Goal: Task Accomplishment & Management: Manage account settings

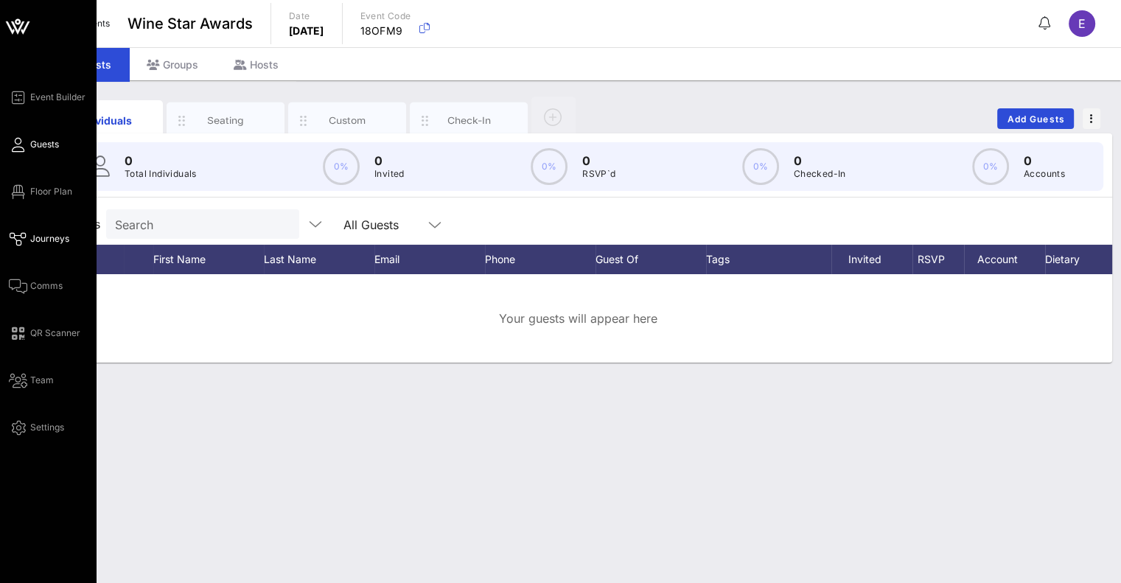
click at [38, 245] on span "Journeys" at bounding box center [49, 238] width 39 height 13
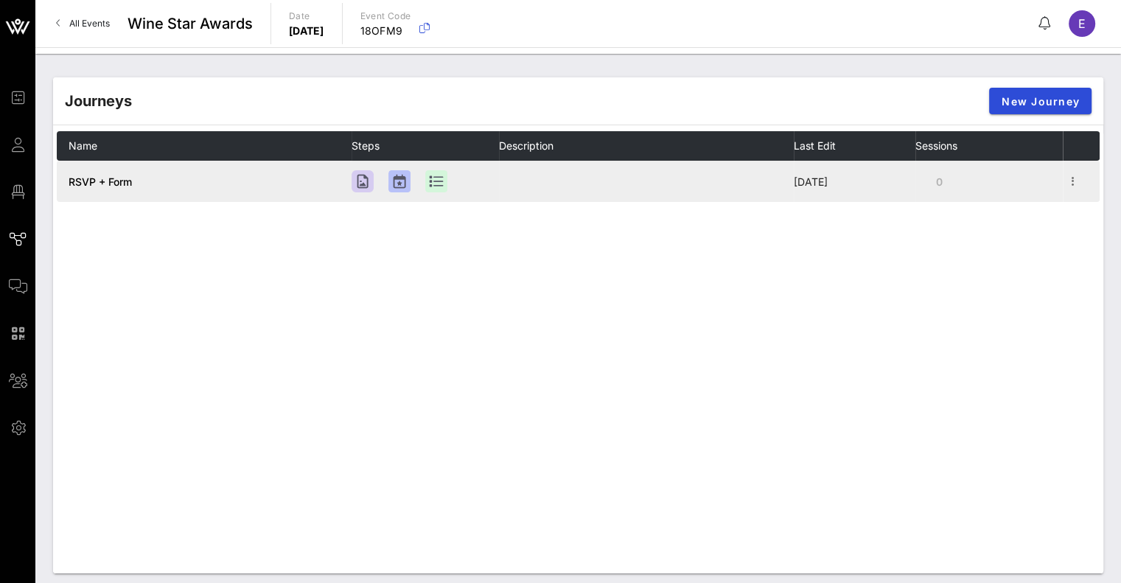
click at [555, 178] on td at bounding box center [646, 181] width 295 height 41
click at [207, 184] on td "RSVP + Form" at bounding box center [204, 181] width 295 height 41
click at [1073, 186] on icon "button" at bounding box center [1073, 181] width 18 height 18
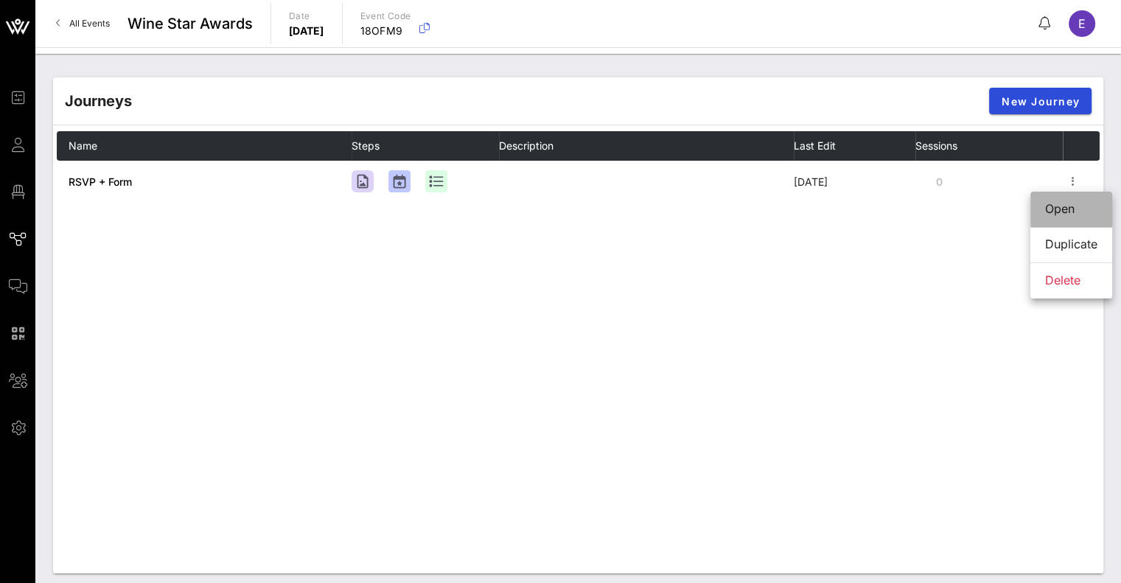
click at [1049, 213] on div "Open" at bounding box center [1071, 209] width 52 height 14
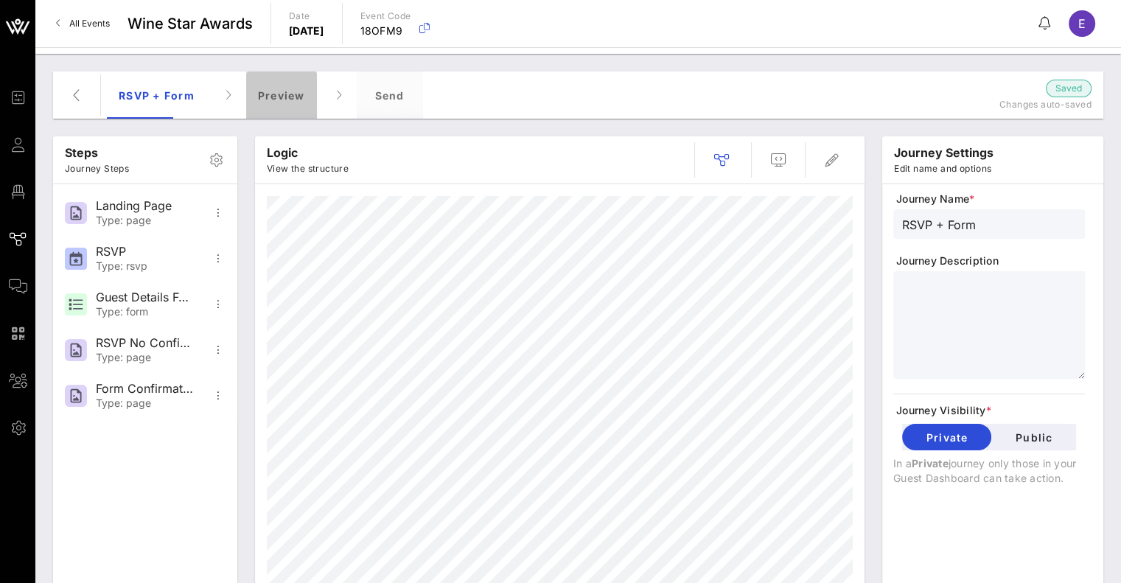
click at [290, 99] on div "Preview" at bounding box center [281, 94] width 71 height 47
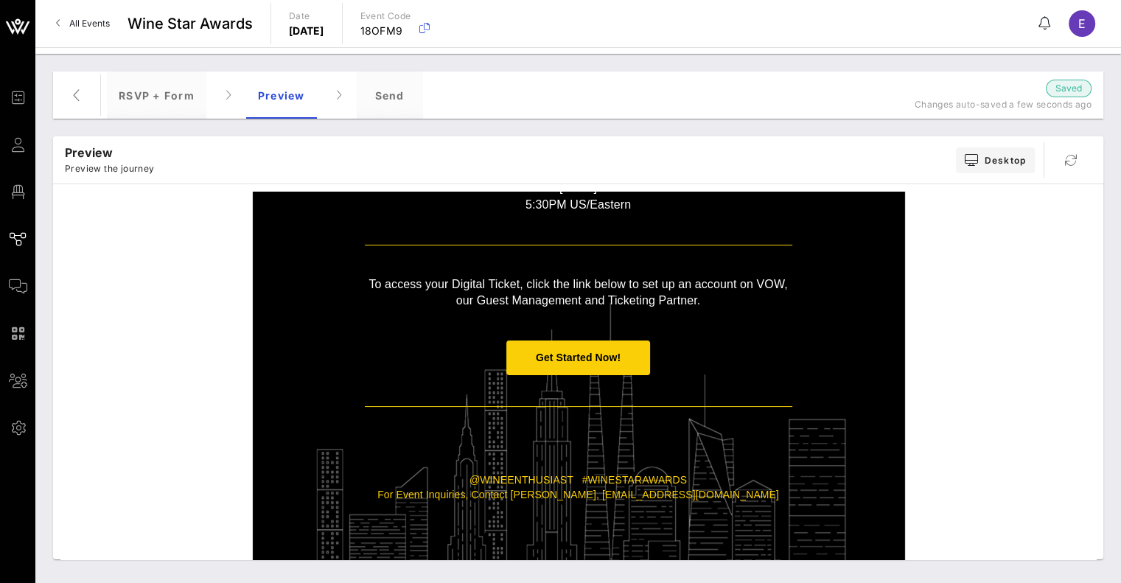
scroll to position [275, 0]
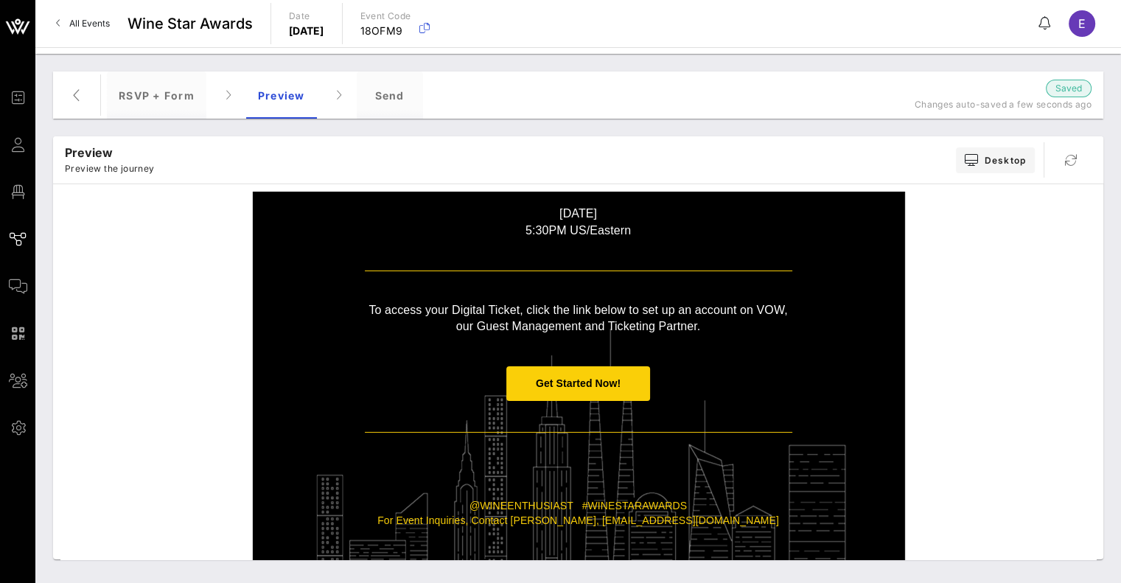
click at [562, 391] on span "Get Started Now!" at bounding box center [578, 383] width 144 height 35
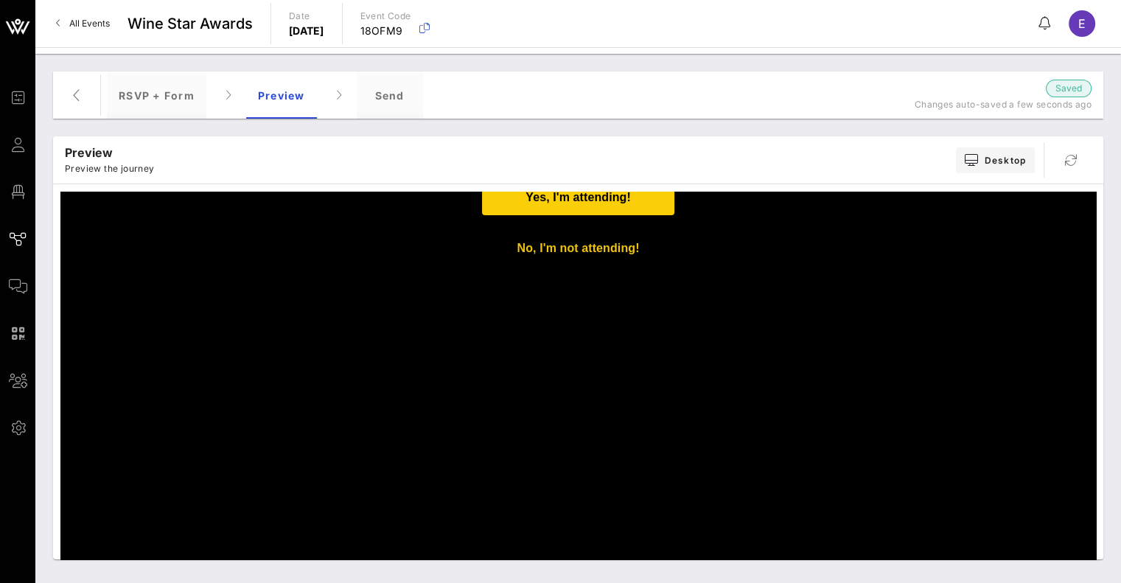
scroll to position [342, 0]
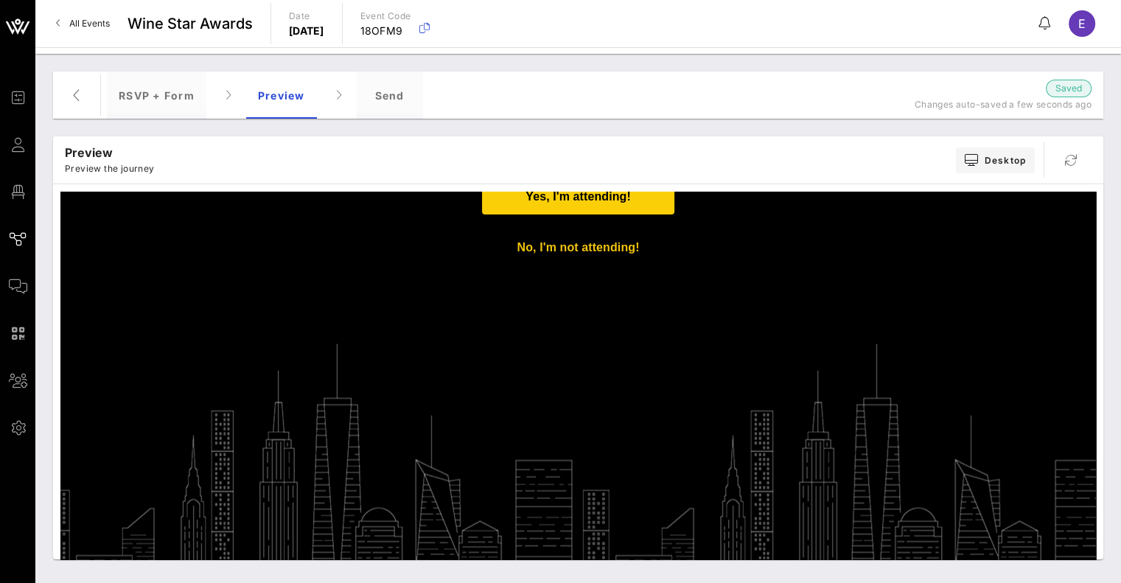
click at [496, 206] on span "Yes, I'm attending!" at bounding box center [578, 196] width 192 height 36
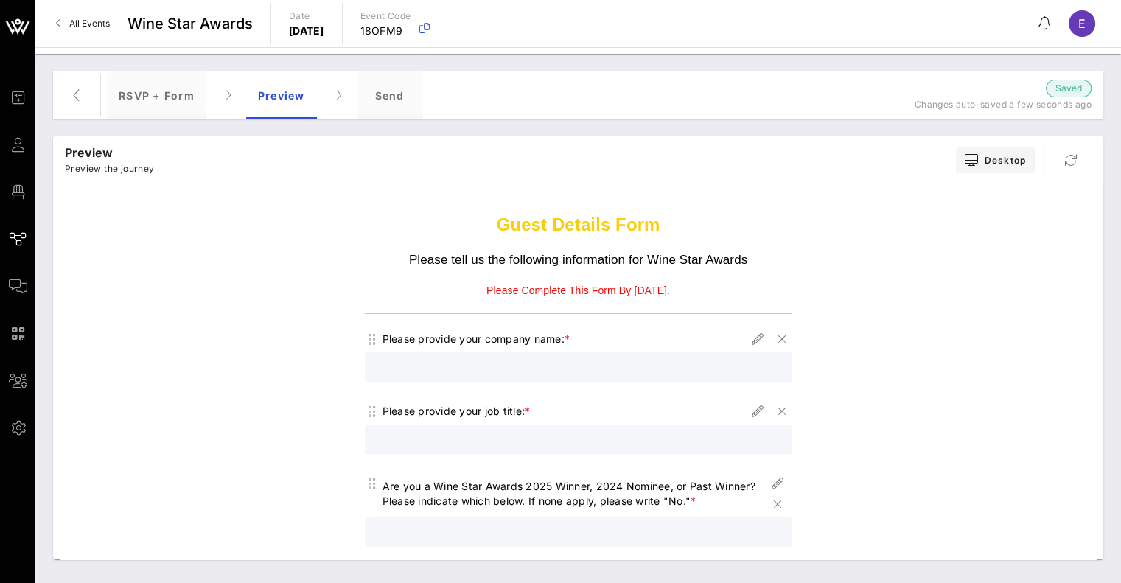
scroll to position [13, 0]
click at [652, 286] on p "Please Complete This Form By Thursday, January 8, 2026." at bounding box center [578, 289] width 427 height 15
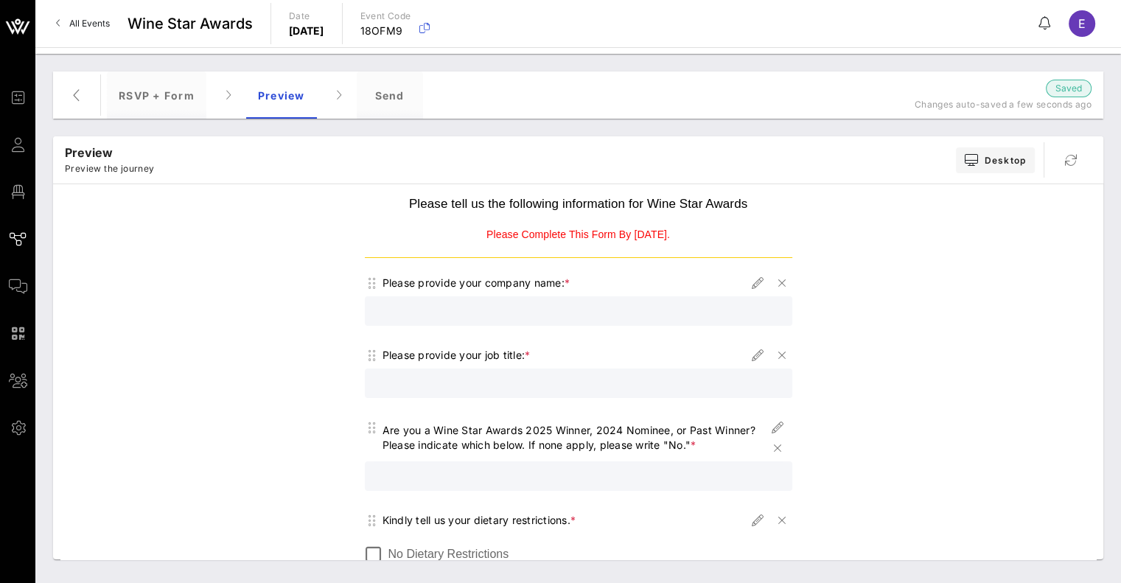
scroll to position [67, 0]
click at [504, 321] on div at bounding box center [579, 311] width 410 height 29
click at [516, 377] on input "text" at bounding box center [579, 383] width 410 height 19
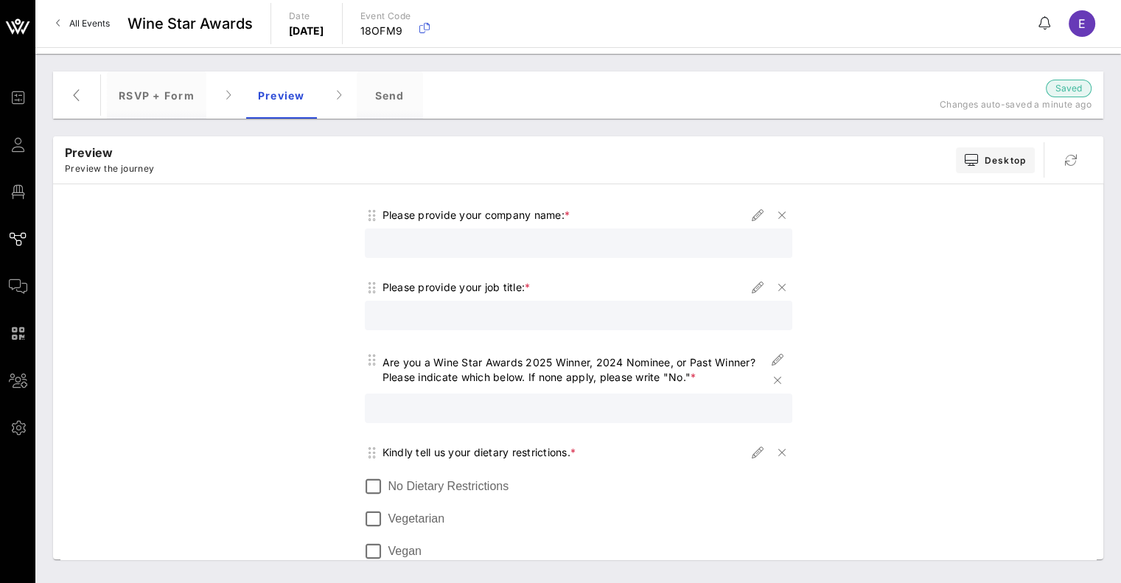
scroll to position [132, 0]
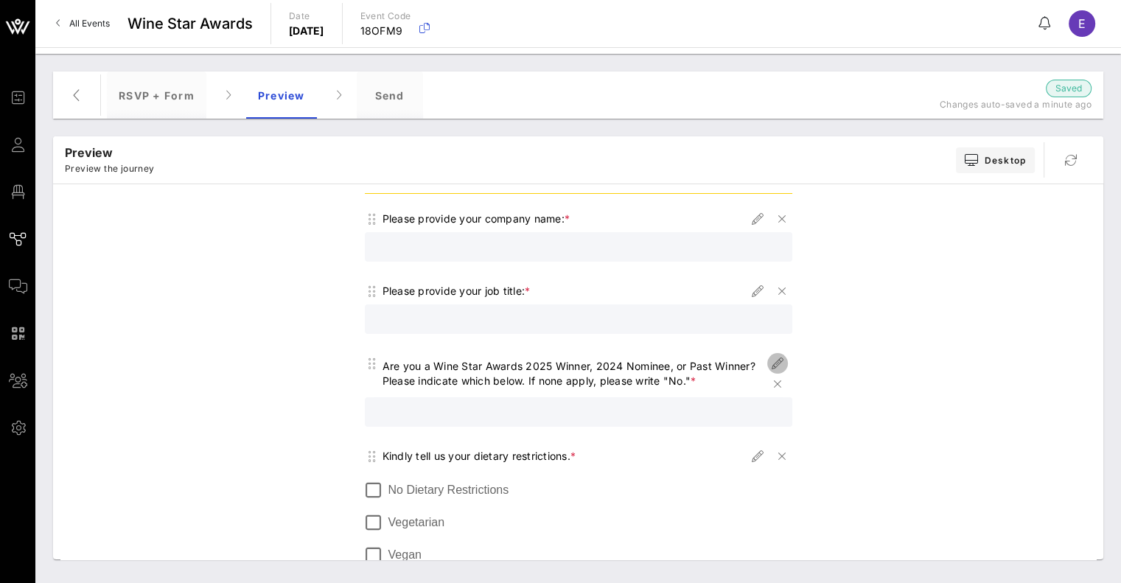
click at [769, 360] on icon "button" at bounding box center [778, 364] width 18 height 18
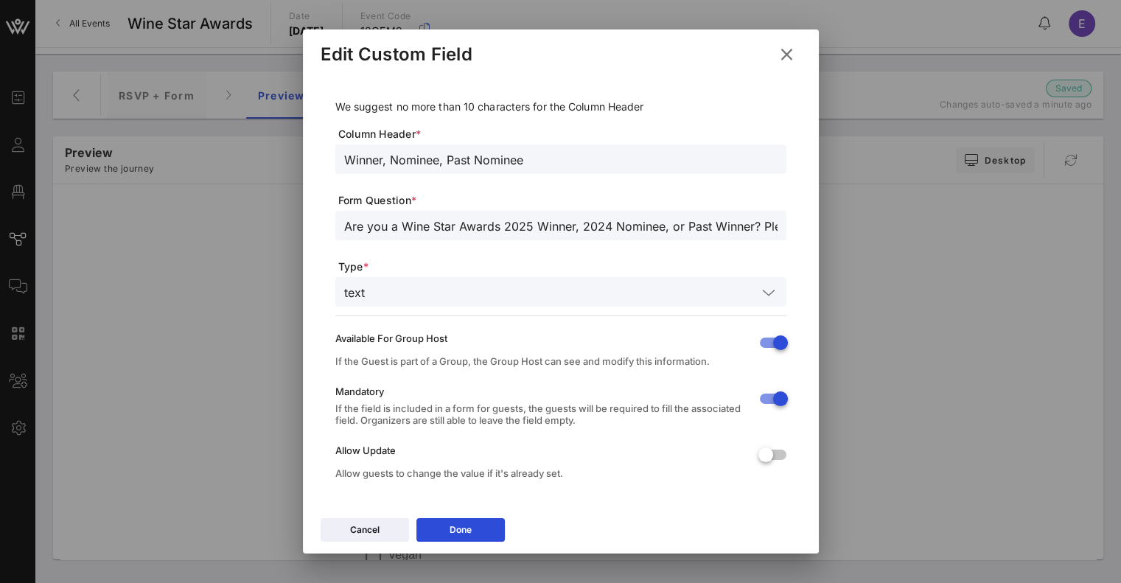
scroll to position [13, 0]
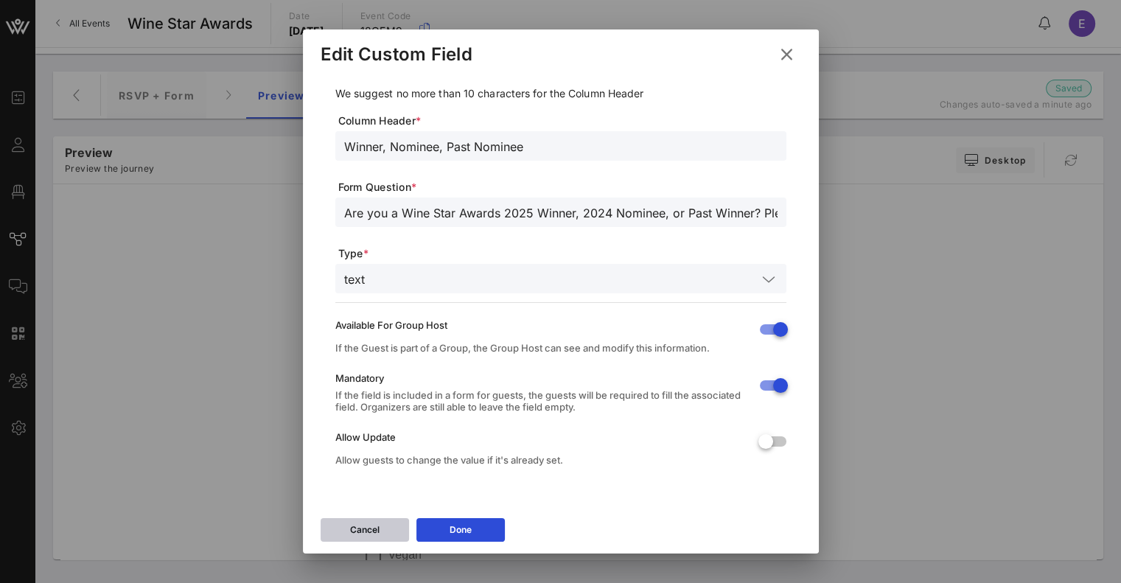
click at [380, 531] on button "Cancel" at bounding box center [365, 530] width 88 height 24
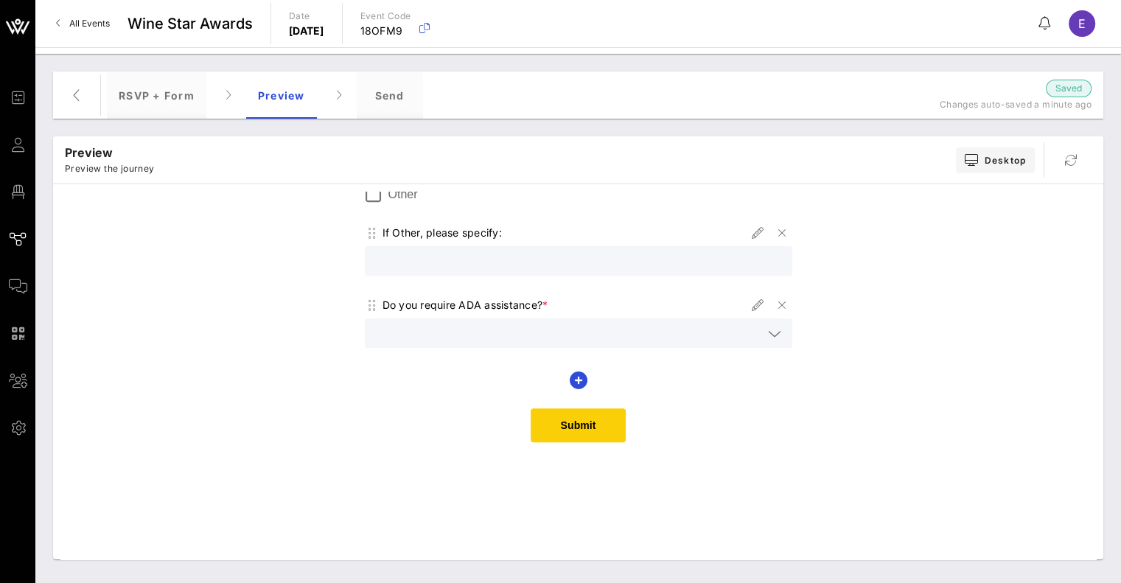
scroll to position [611, 0]
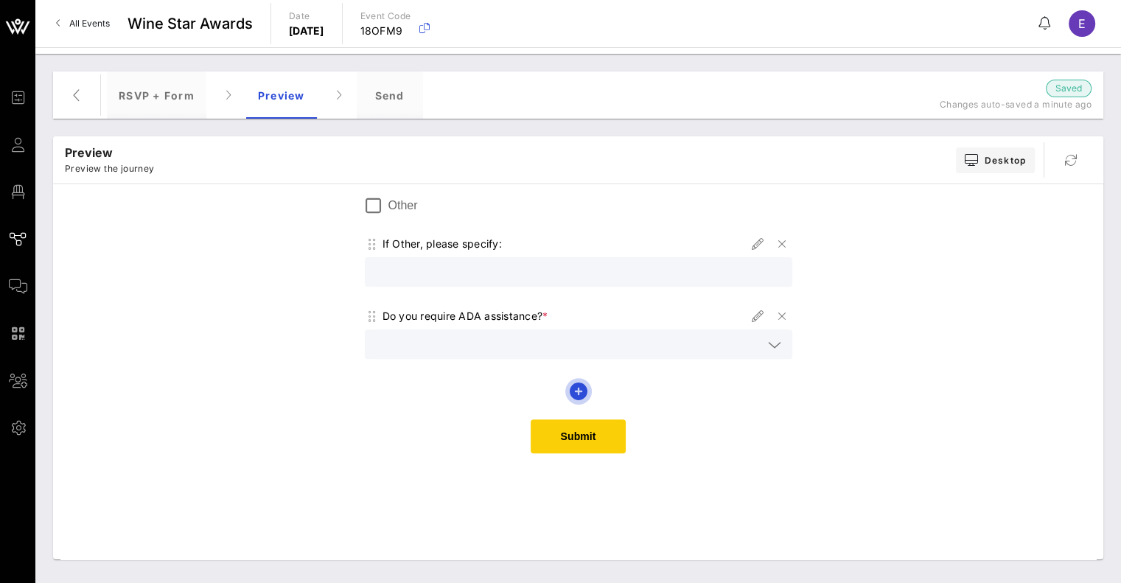
click at [570, 391] on icon "button" at bounding box center [579, 392] width 18 height 18
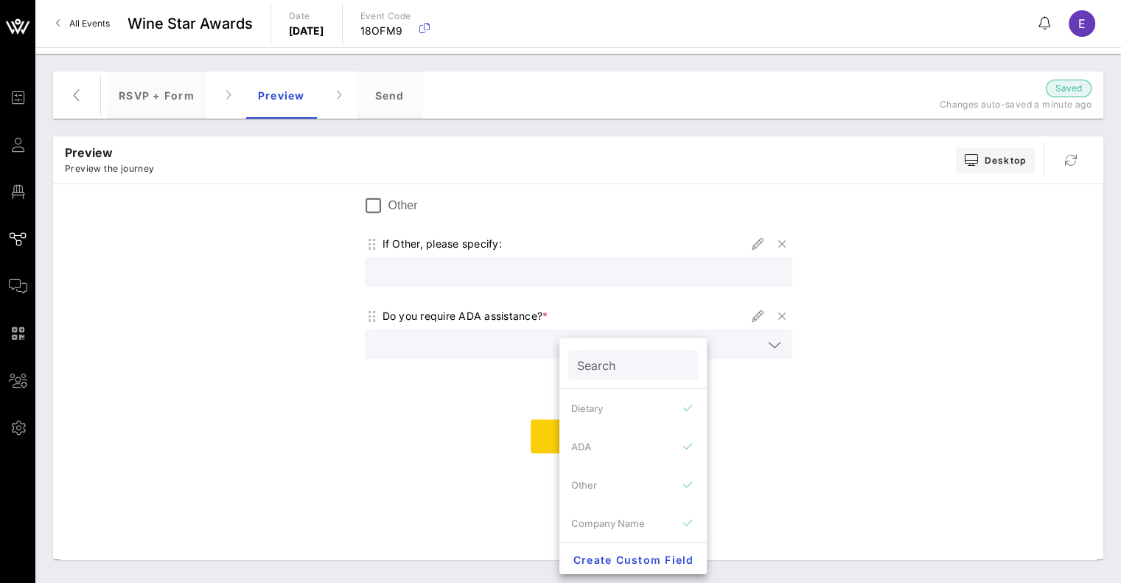
click at [514, 412] on td "Submit" at bounding box center [578, 436] width 442 height 49
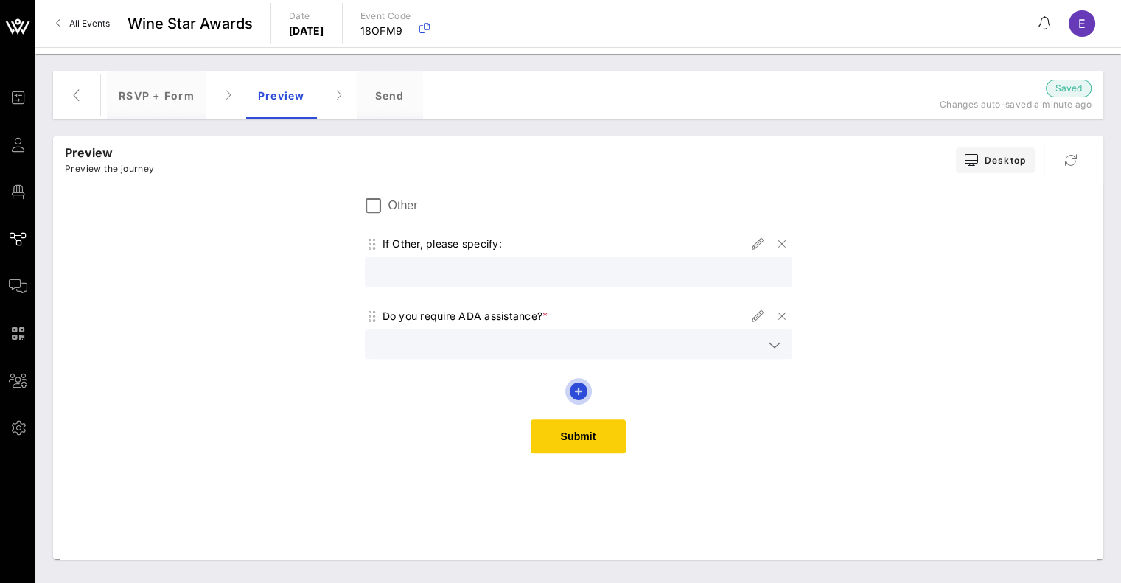
click at [573, 385] on icon "button" at bounding box center [579, 392] width 18 height 18
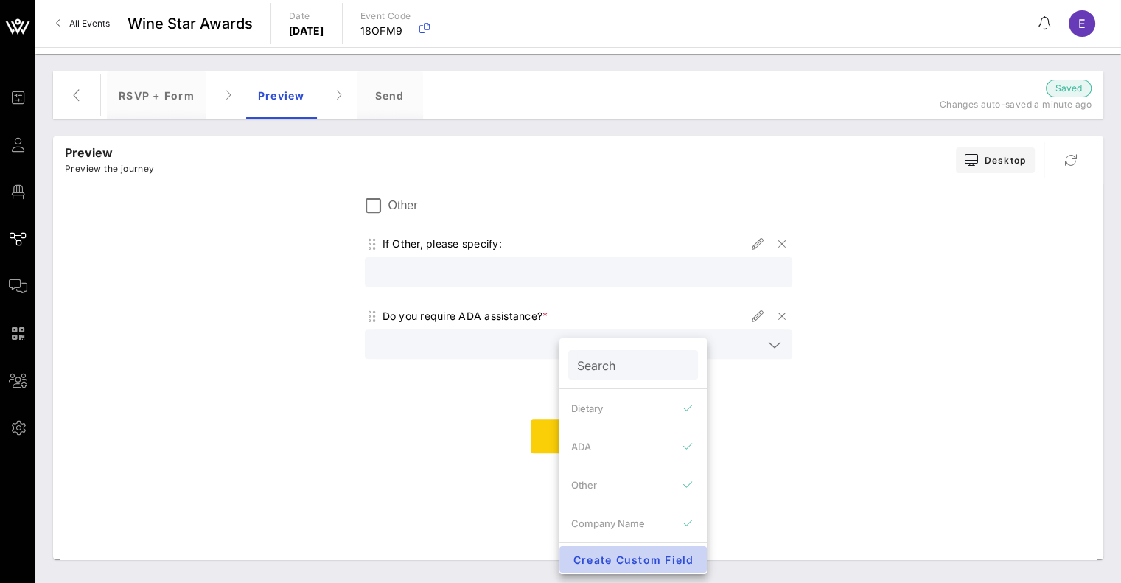
click at [610, 557] on span "Create Custom Field" at bounding box center [633, 560] width 124 height 13
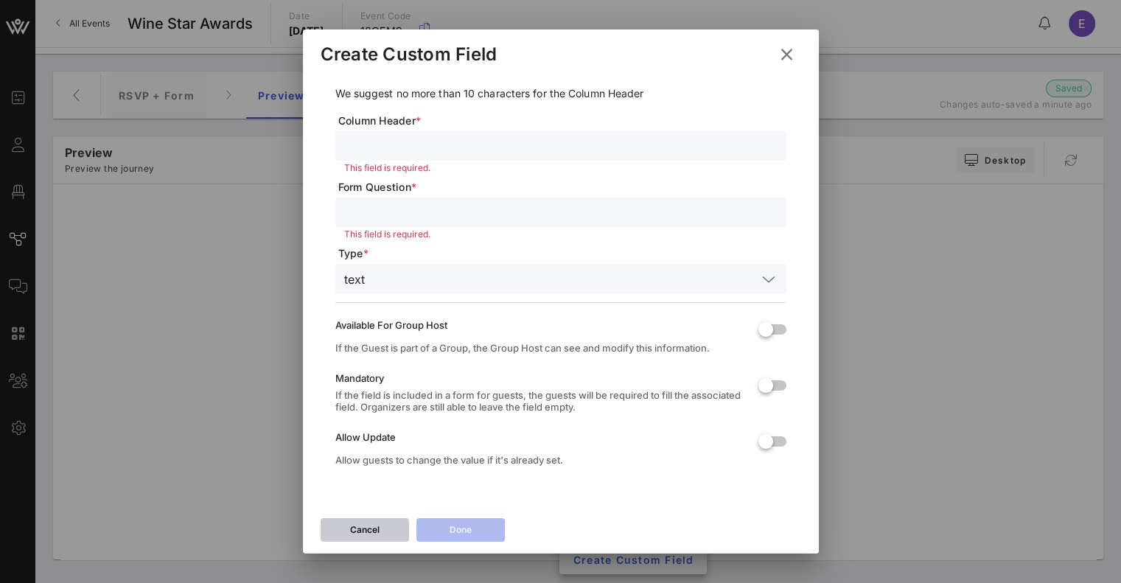
click at [360, 540] on button "Cancel" at bounding box center [365, 530] width 88 height 24
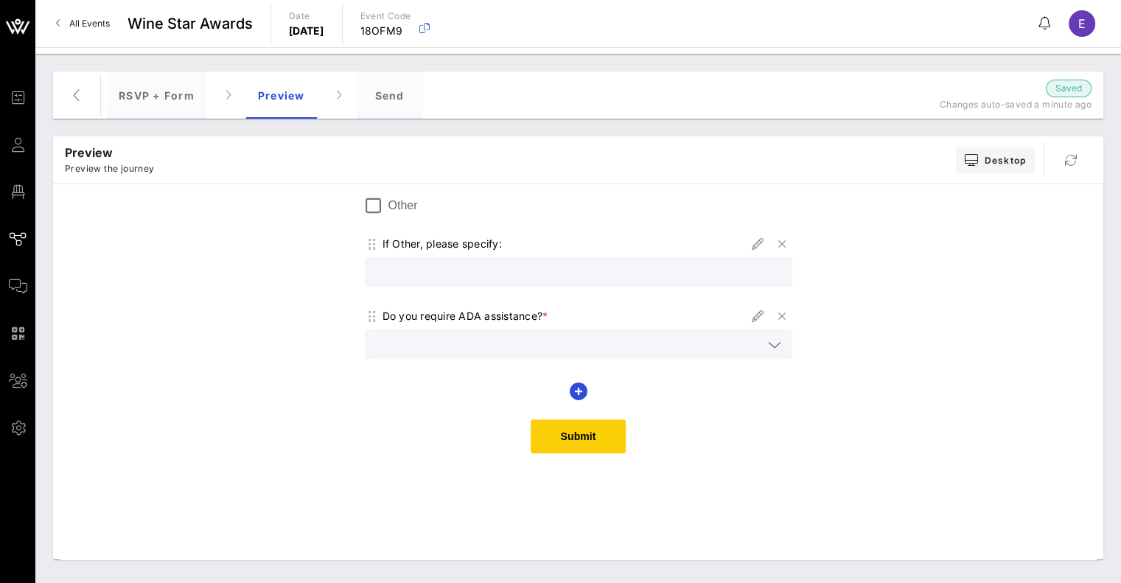
scroll to position [0, 0]
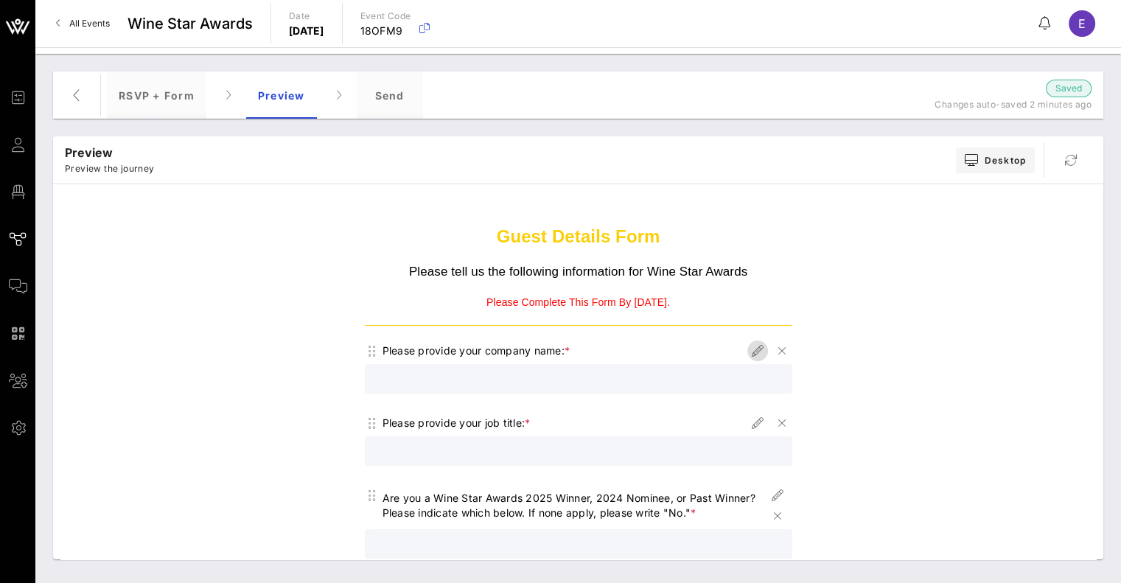
click at [751, 348] on icon "button" at bounding box center [758, 351] width 18 height 18
type input "Company Name"
type input "Please provide your company name:"
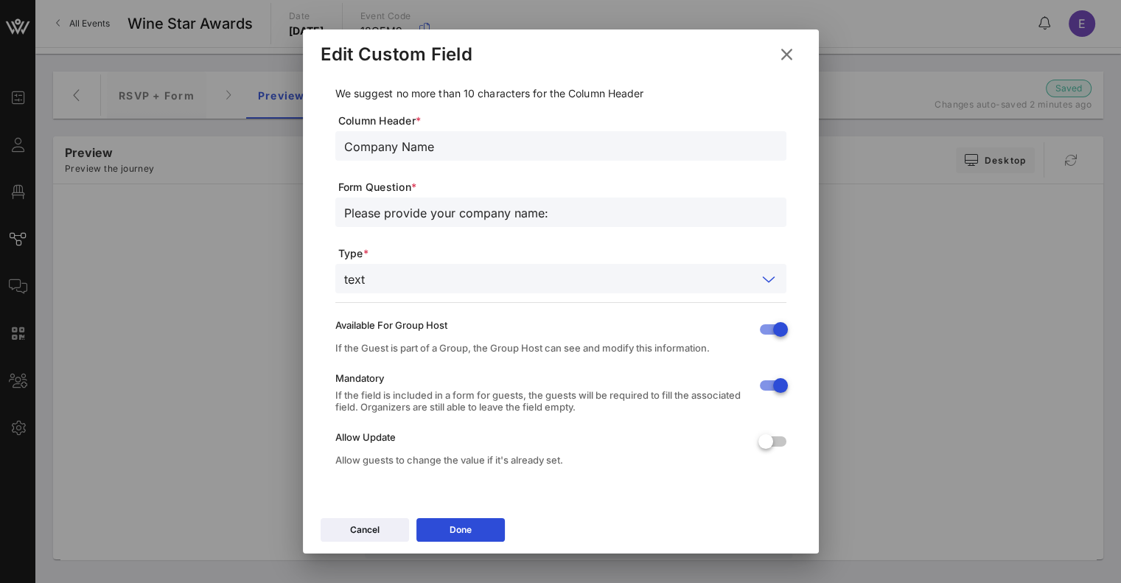
click at [523, 282] on input "text" at bounding box center [564, 278] width 386 height 19
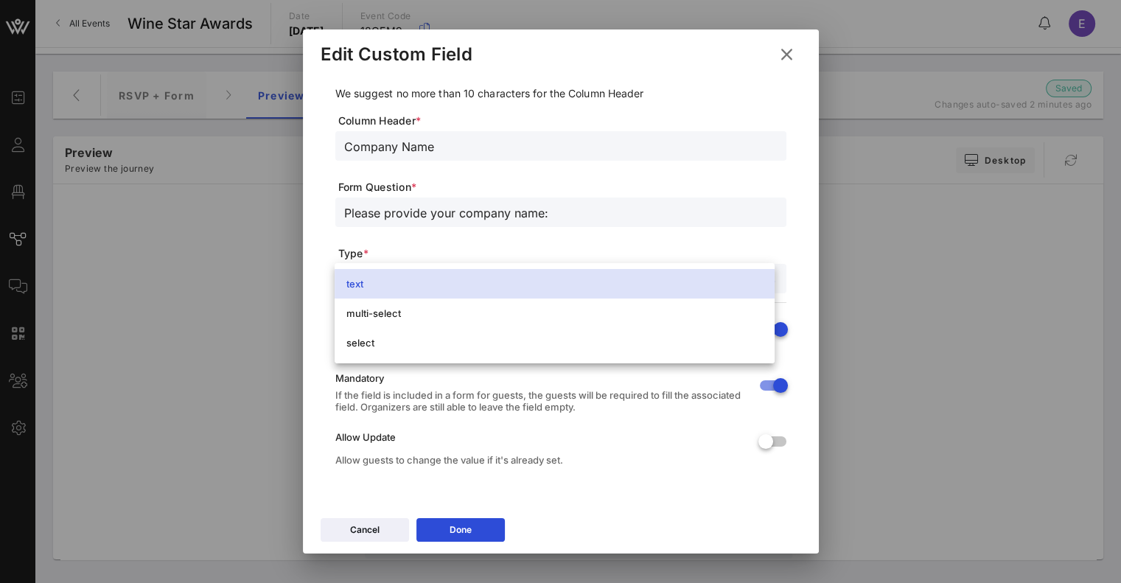
click at [796, 251] on div "We suggest no more than 10 characters for the Column Header Column Header * Com…" at bounding box center [561, 293] width 516 height 436
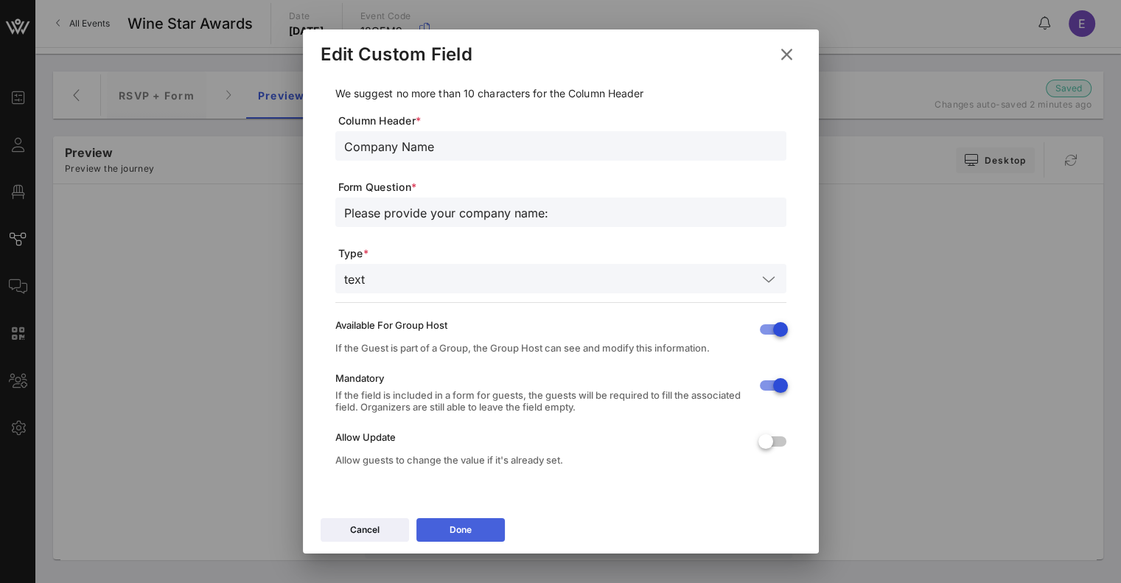
click at [430, 536] on button "Done" at bounding box center [460, 530] width 88 height 24
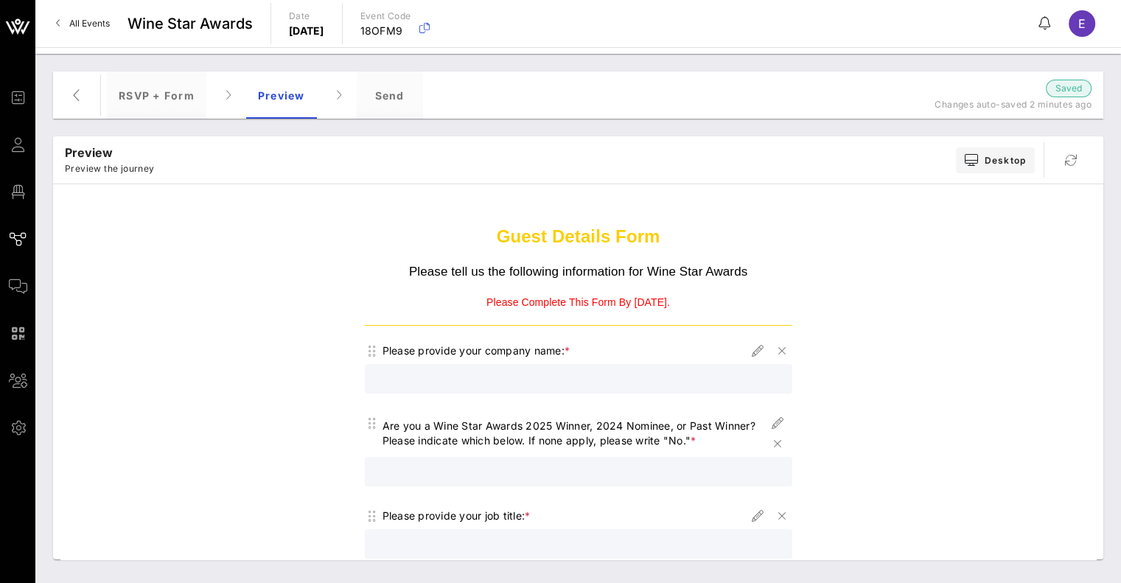
click at [528, 267] on p "Please tell us the following information for Wine Star Awards" at bounding box center [578, 272] width 427 height 18
click at [510, 276] on p "Please tell us the following information for Wine Star Awards" at bounding box center [578, 272] width 427 height 18
click at [156, 101] on div "RSVP + Form" at bounding box center [157, 94] width 100 height 47
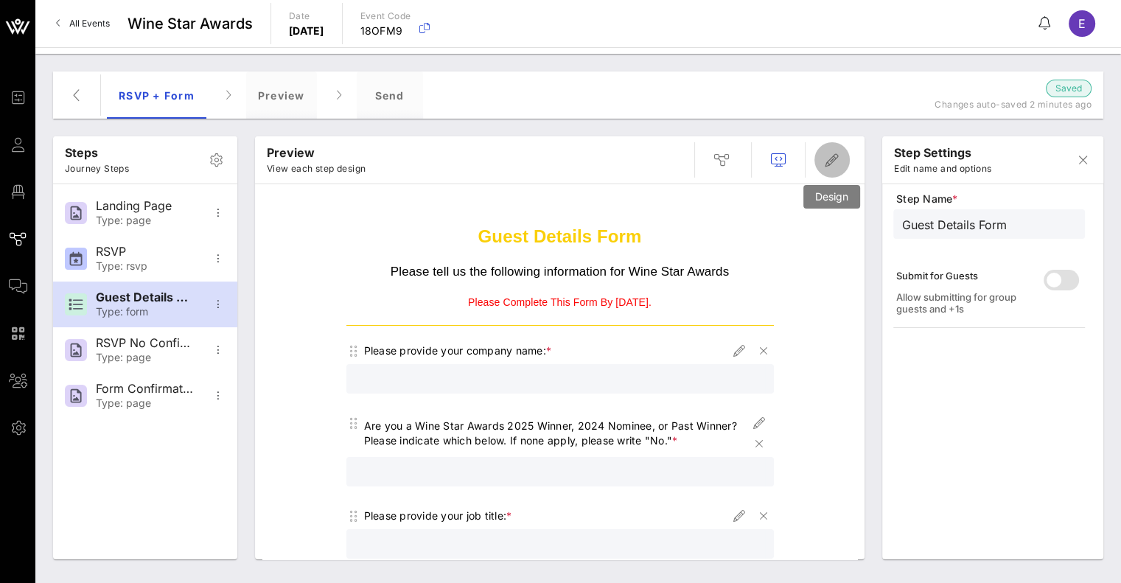
click at [834, 161] on icon "button" at bounding box center [832, 160] width 18 height 18
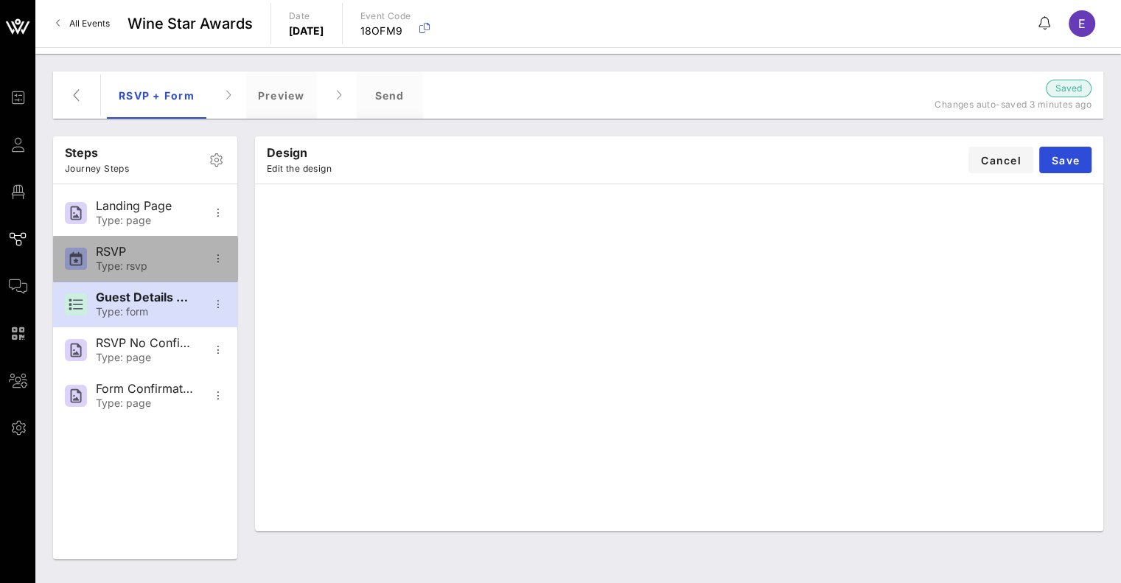
click at [112, 265] on div "Type: rsvp" at bounding box center [144, 266] width 97 height 13
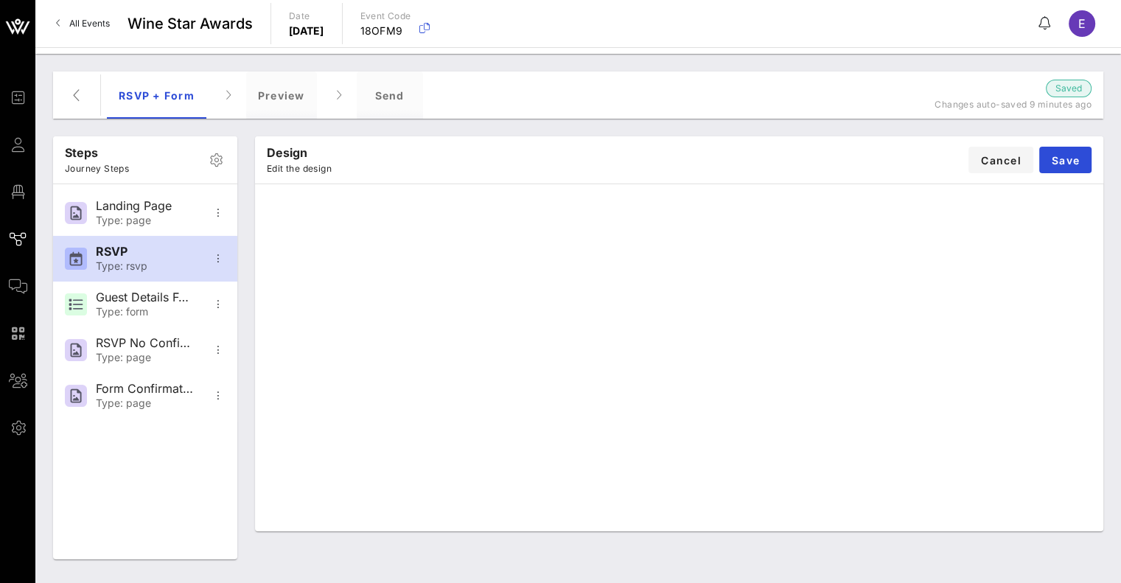
click at [721, 182] on div "Design Edit the design Cancel Save" at bounding box center [679, 159] width 848 height 47
click at [107, 292] on div "Guest Details Form" at bounding box center [144, 297] width 97 height 14
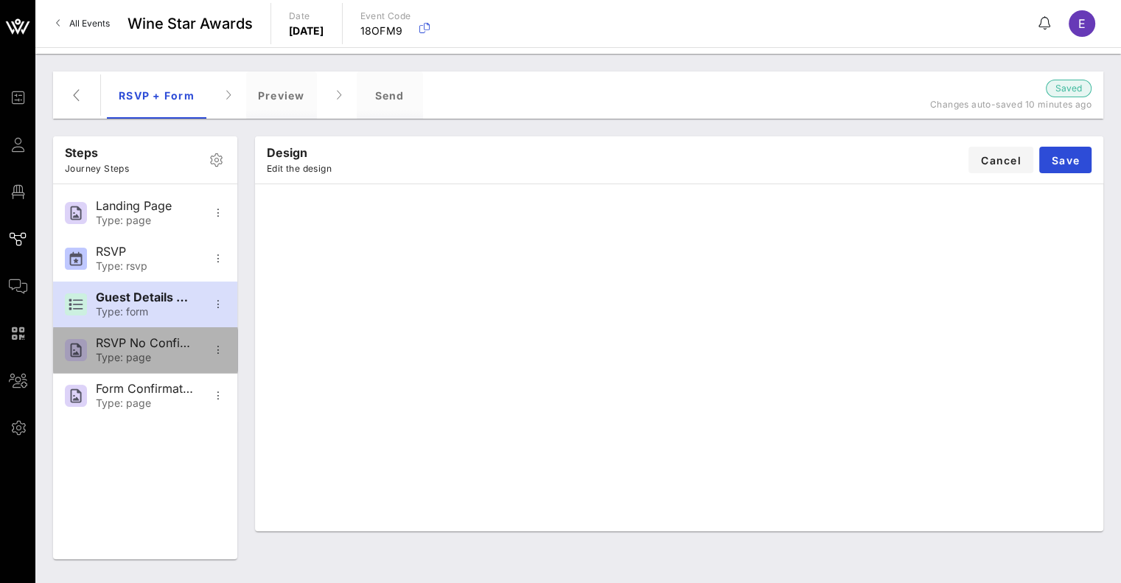
click at [161, 355] on div "Type: page" at bounding box center [144, 358] width 97 height 13
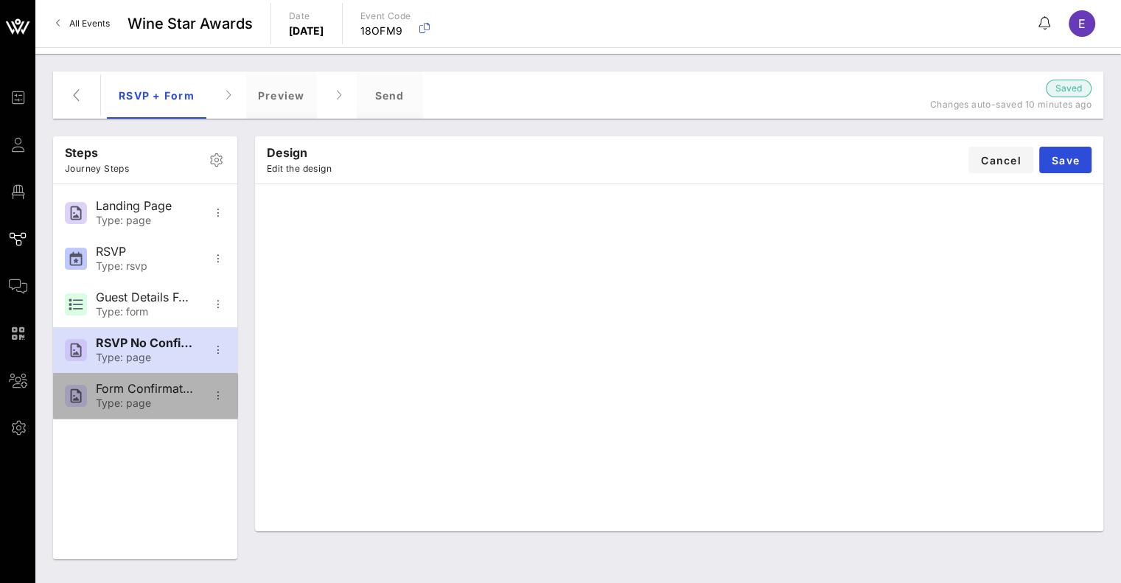
click at [155, 398] on div "Type: page" at bounding box center [144, 403] width 97 height 13
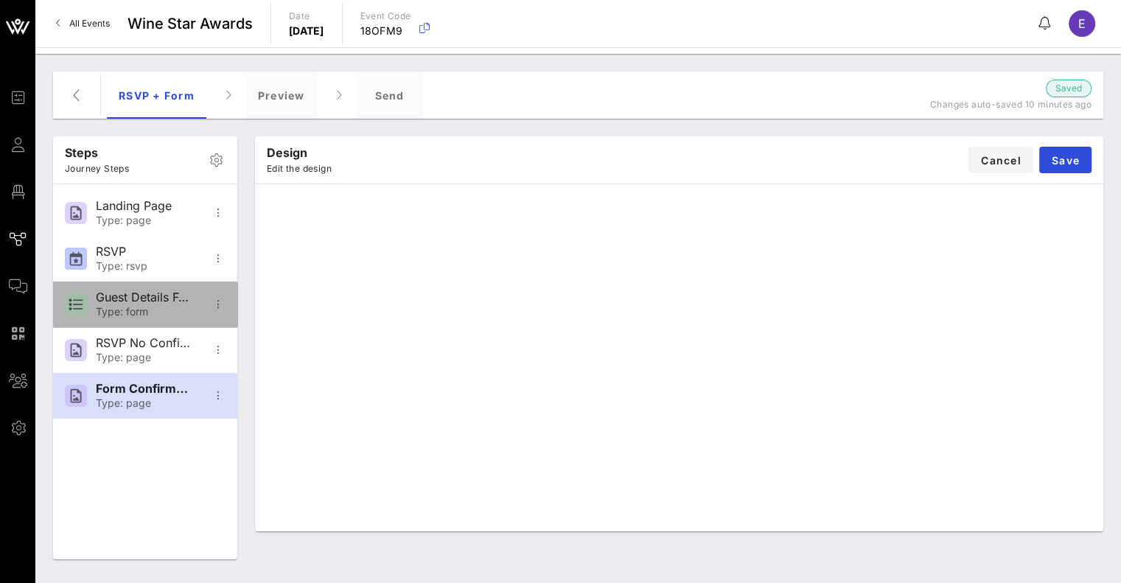
click at [120, 297] on div "Guest Details Form" at bounding box center [144, 297] width 97 height 14
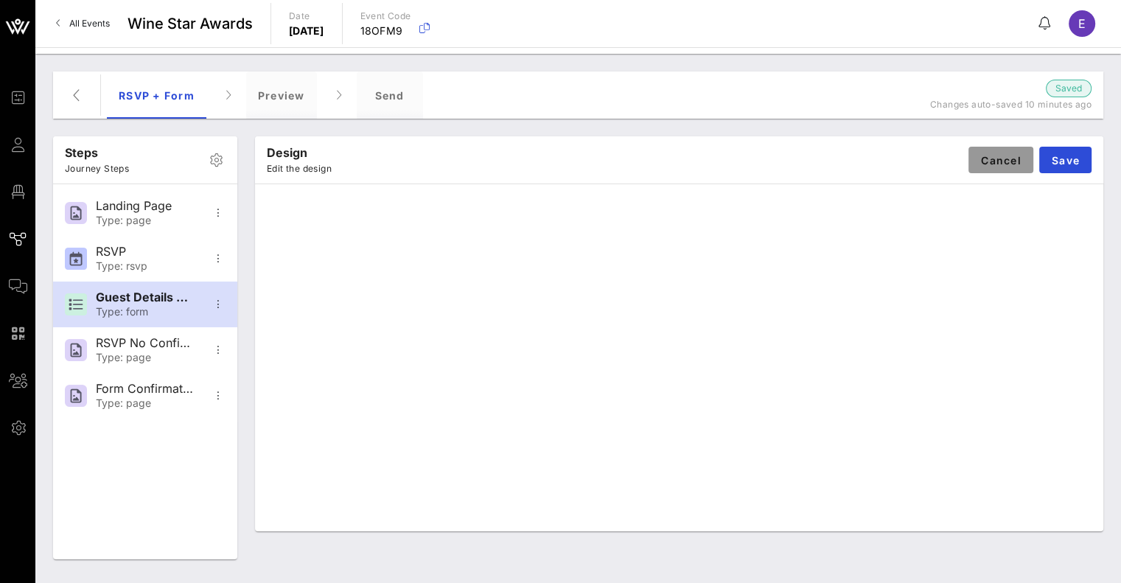
click at [992, 165] on span "Cancel" at bounding box center [1000, 160] width 41 height 13
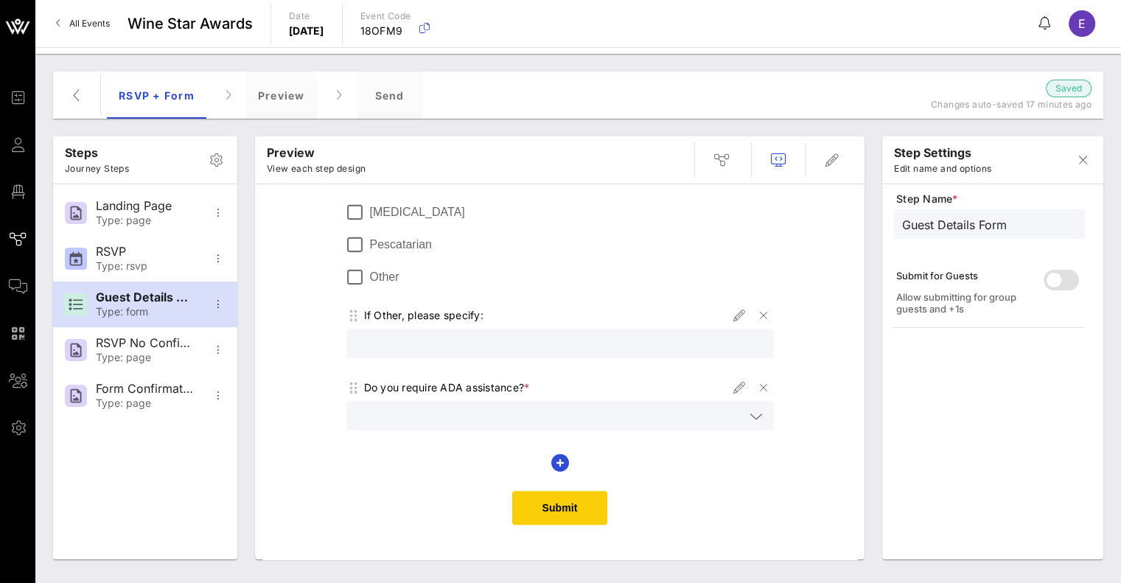
scroll to position [622, 0]
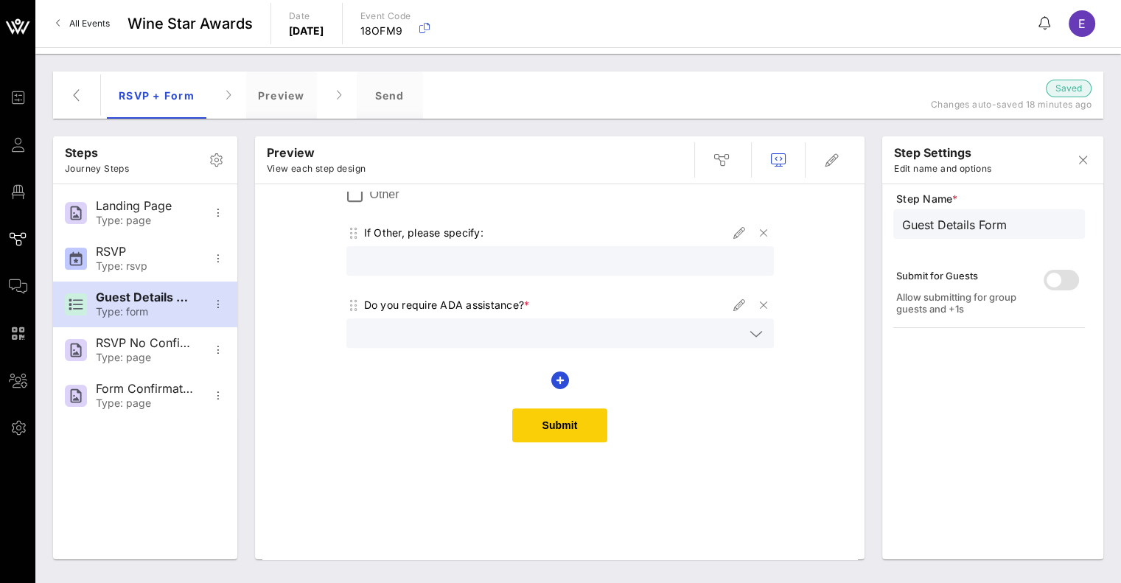
click at [828, 360] on div "Guest Details Form Please tell us the following information for Wine Star Award…" at bounding box center [559, 65] width 595 height 991
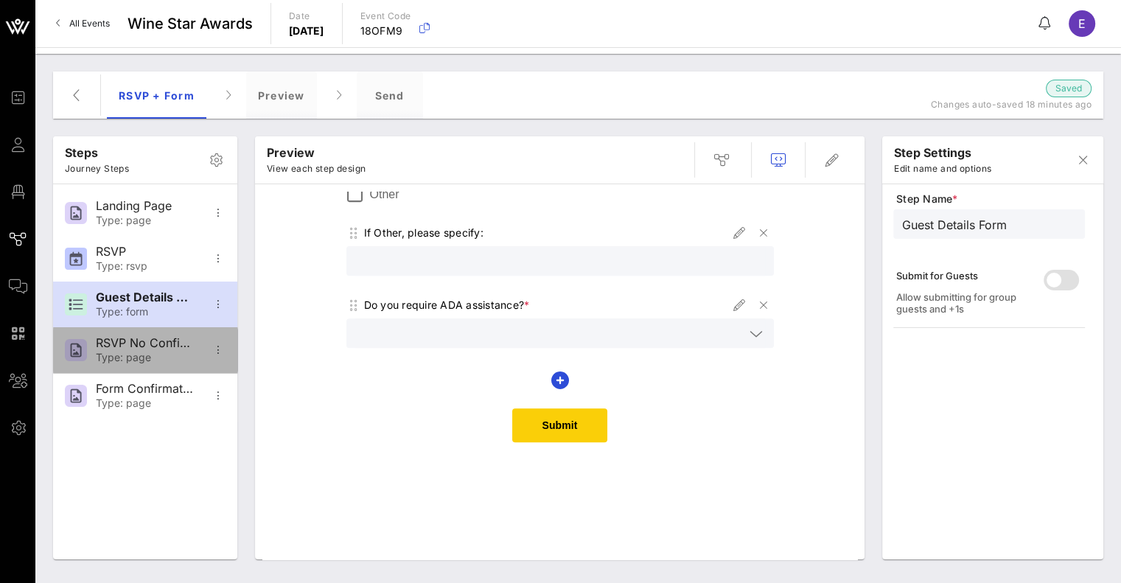
click at [171, 362] on div "Type: page" at bounding box center [144, 358] width 97 height 13
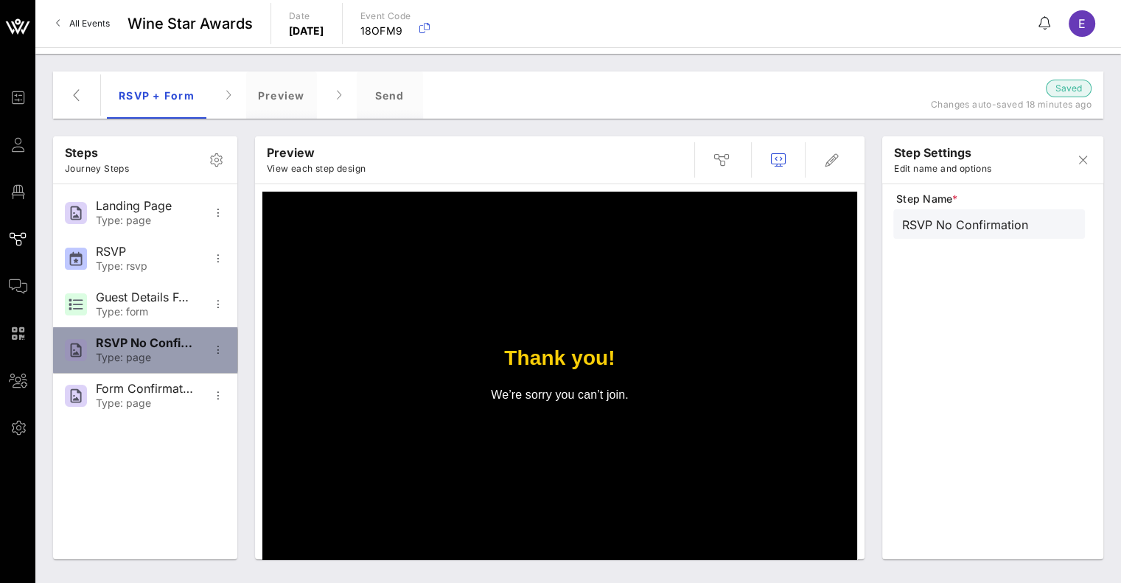
click at [132, 350] on div "RSVP No Confirmation Type: page" at bounding box center [144, 350] width 97 height 46
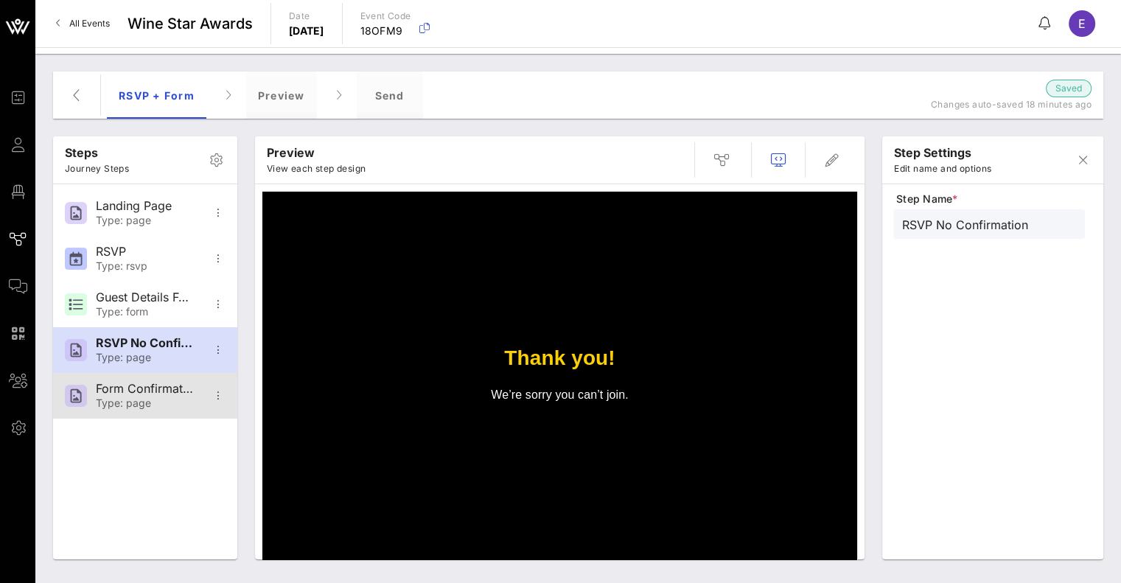
click at [137, 403] on div "Type: page" at bounding box center [144, 403] width 97 height 13
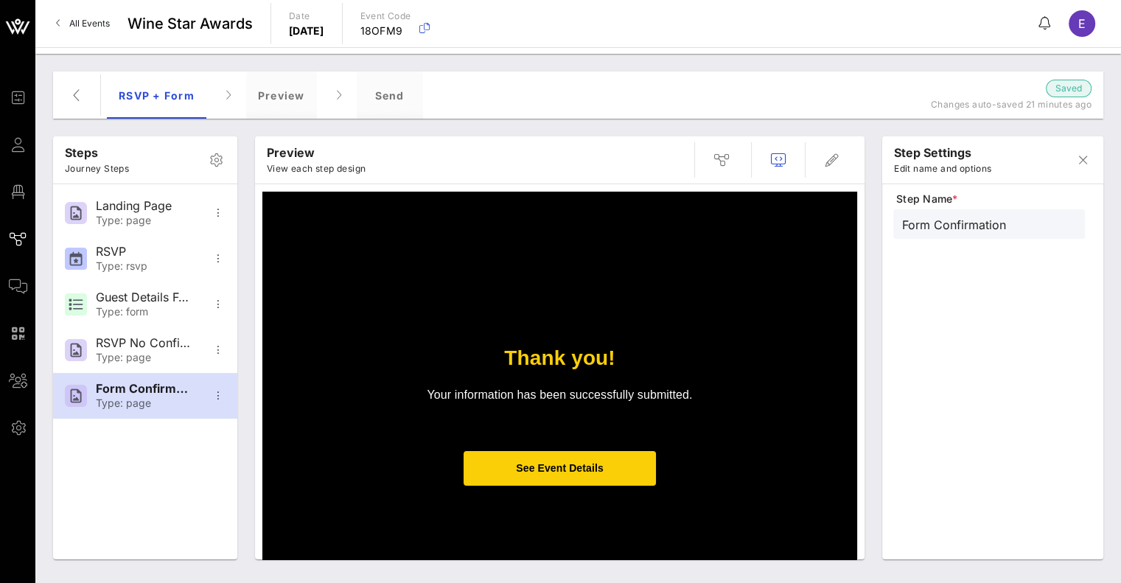
click at [562, 465] on span "See Event Details" at bounding box center [559, 468] width 87 height 12
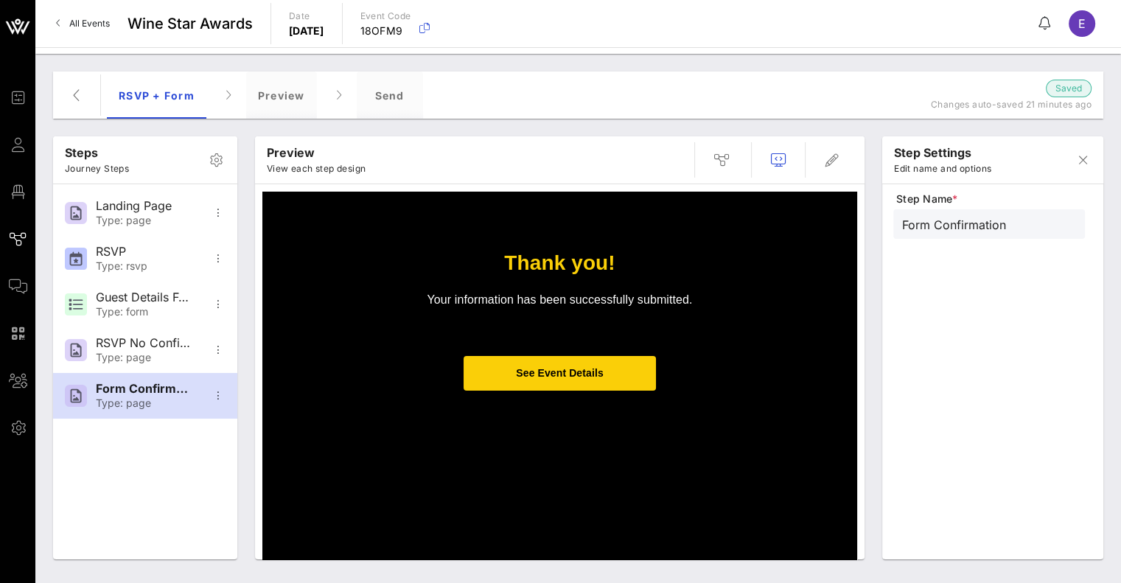
scroll to position [0, 0]
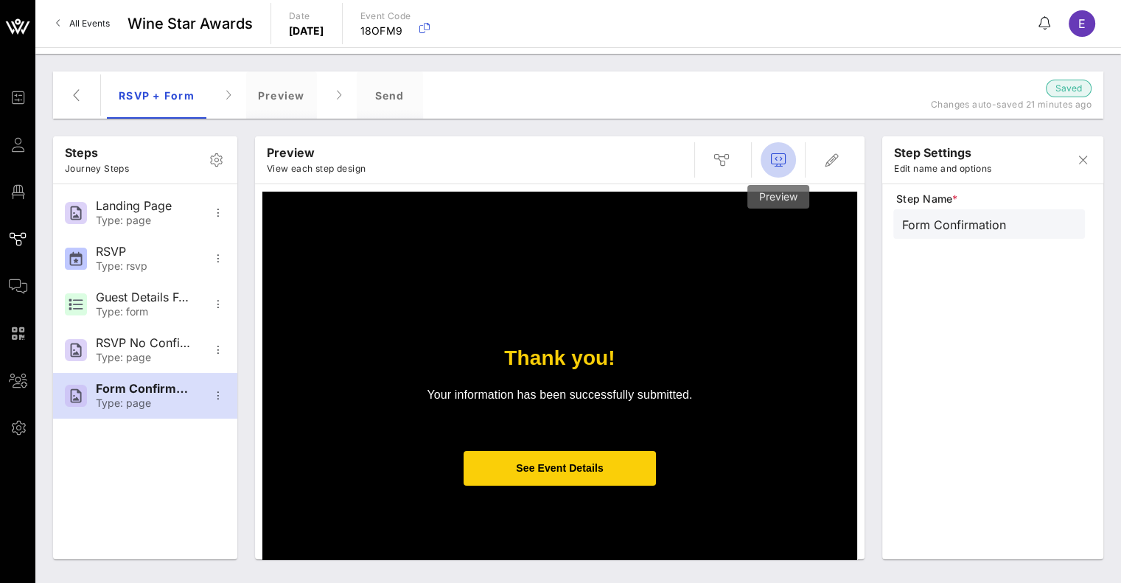
click at [788, 159] on span "button" at bounding box center [778, 160] width 35 height 18
click at [775, 161] on icon "button" at bounding box center [778, 160] width 18 height 18
click at [575, 475] on span "See Event Details" at bounding box center [560, 468] width 192 height 35
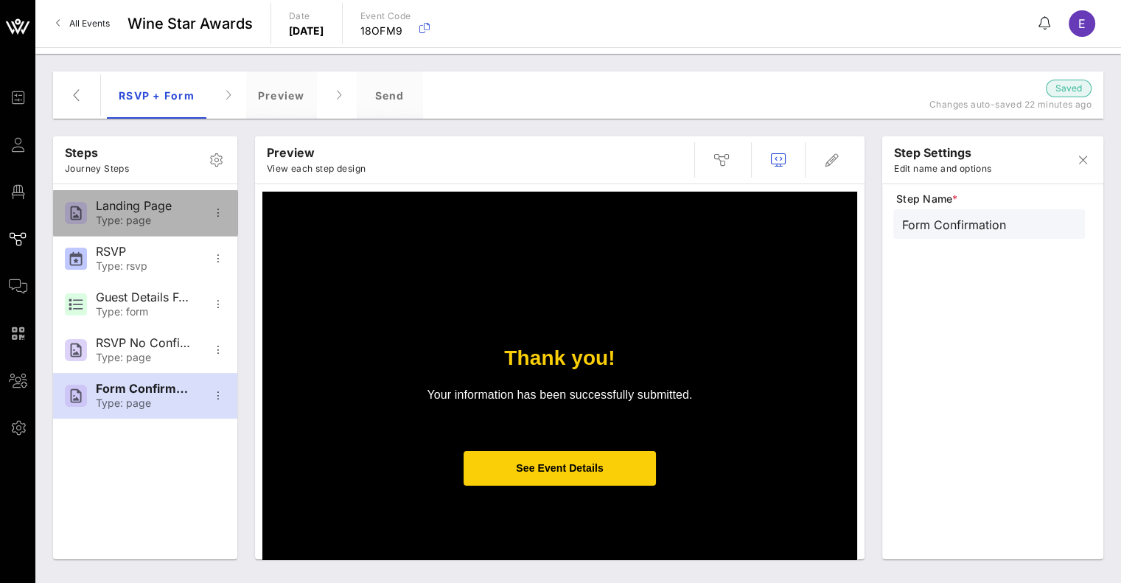
click at [124, 210] on div "Landing Page" at bounding box center [144, 206] width 97 height 14
type input "Landing Page"
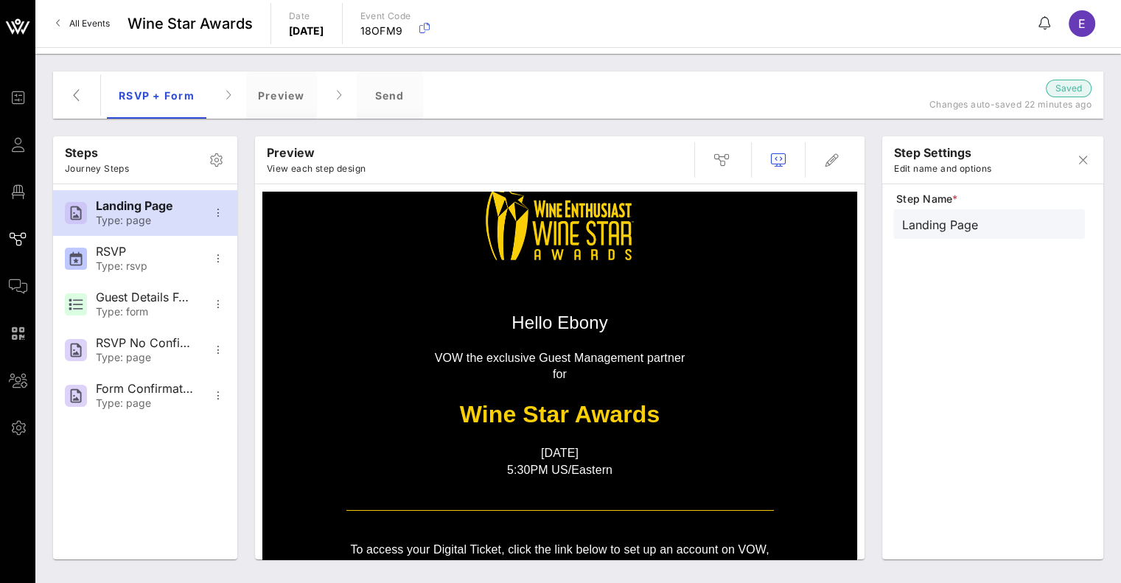
scroll to position [13, 0]
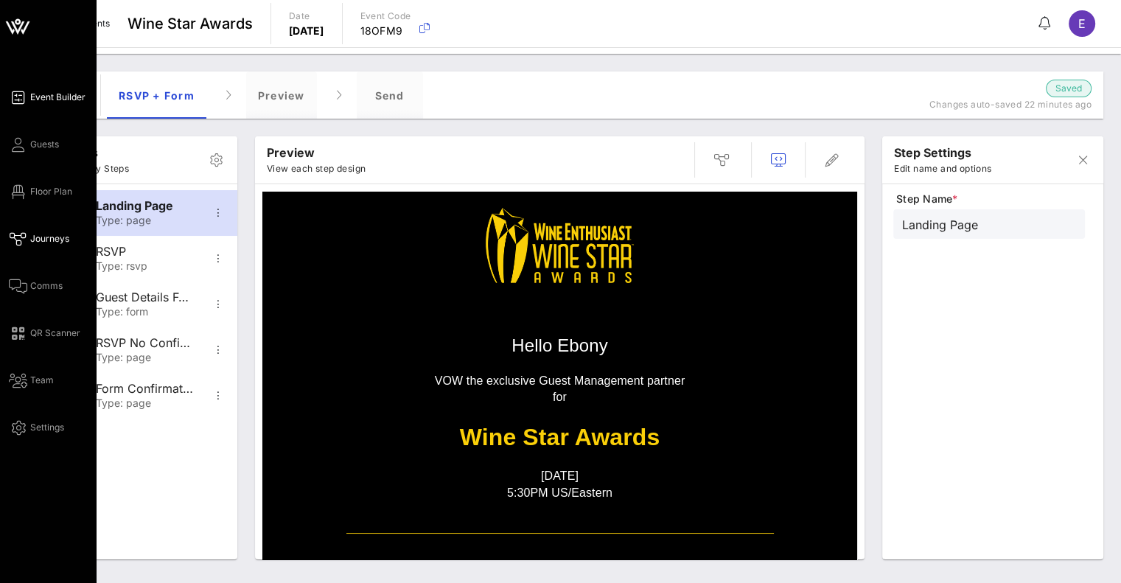
click at [38, 98] on span "Event Builder" at bounding box center [57, 97] width 55 height 13
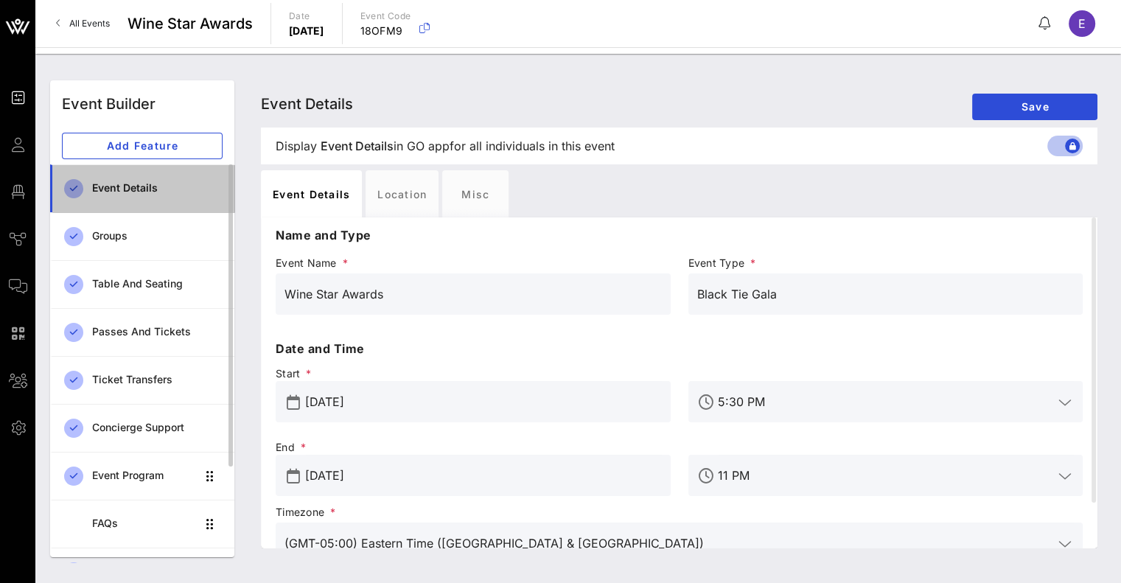
click at [128, 190] on div "Event Details" at bounding box center [157, 188] width 130 height 13
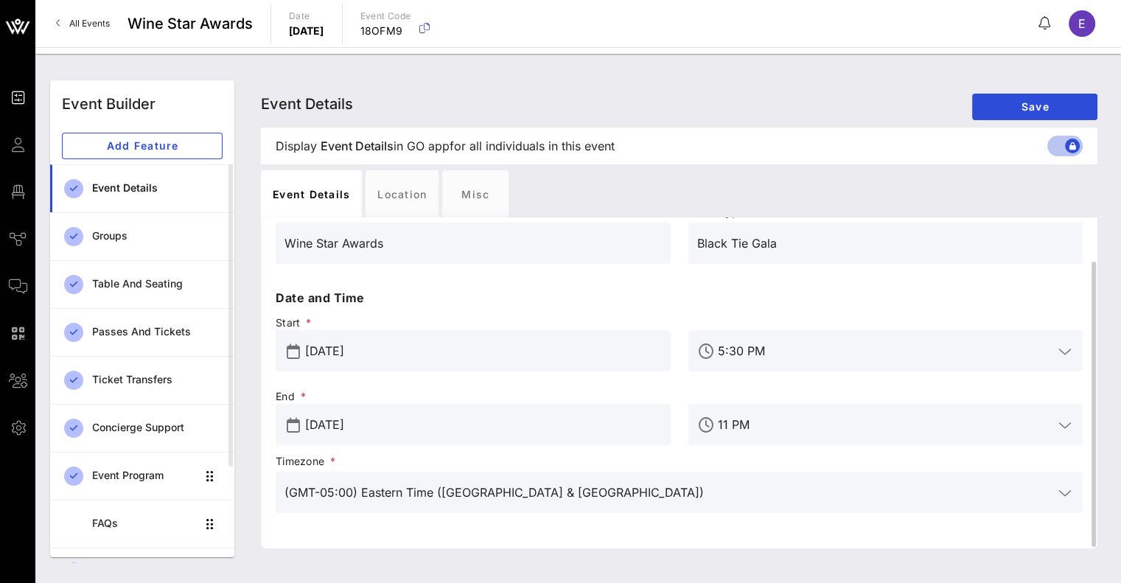
scroll to position [52, 0]
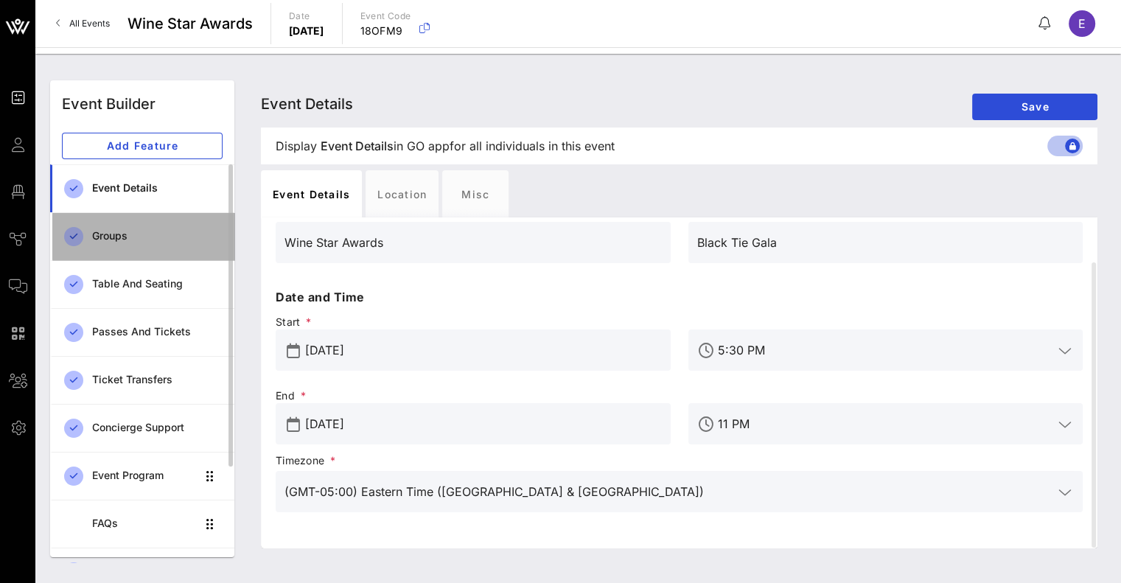
click at [163, 238] on div "Groups" at bounding box center [157, 236] width 130 height 13
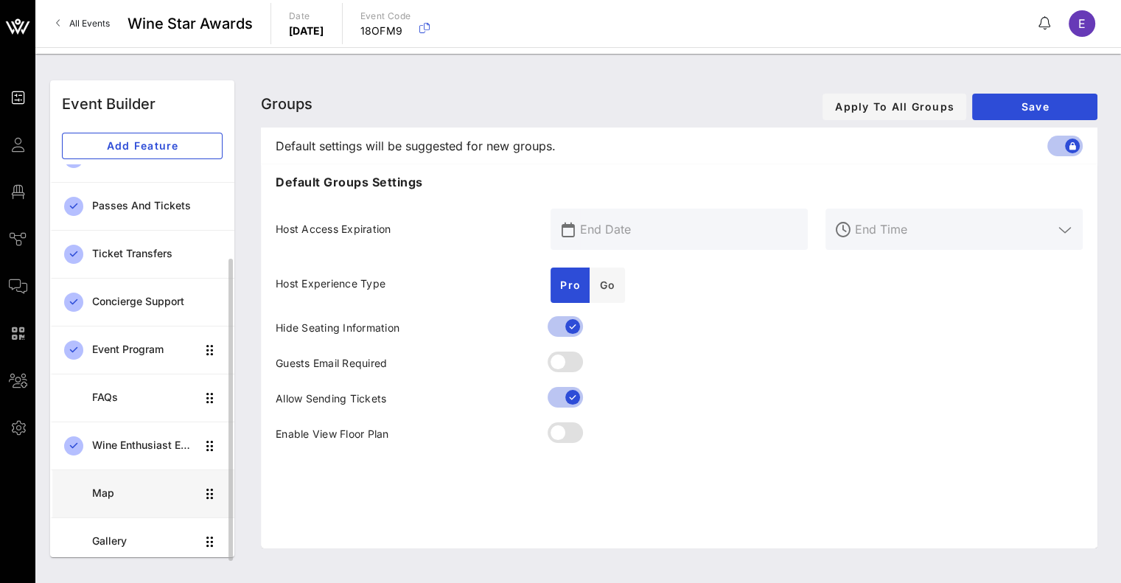
scroll to position [125, 0]
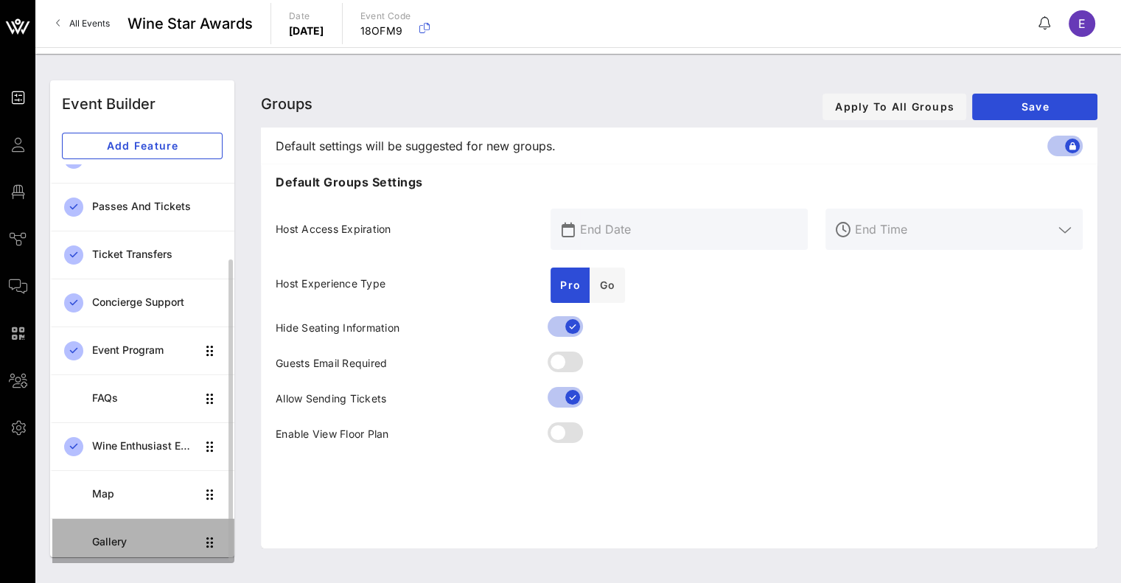
click at [127, 548] on div "Gallery" at bounding box center [144, 542] width 104 height 30
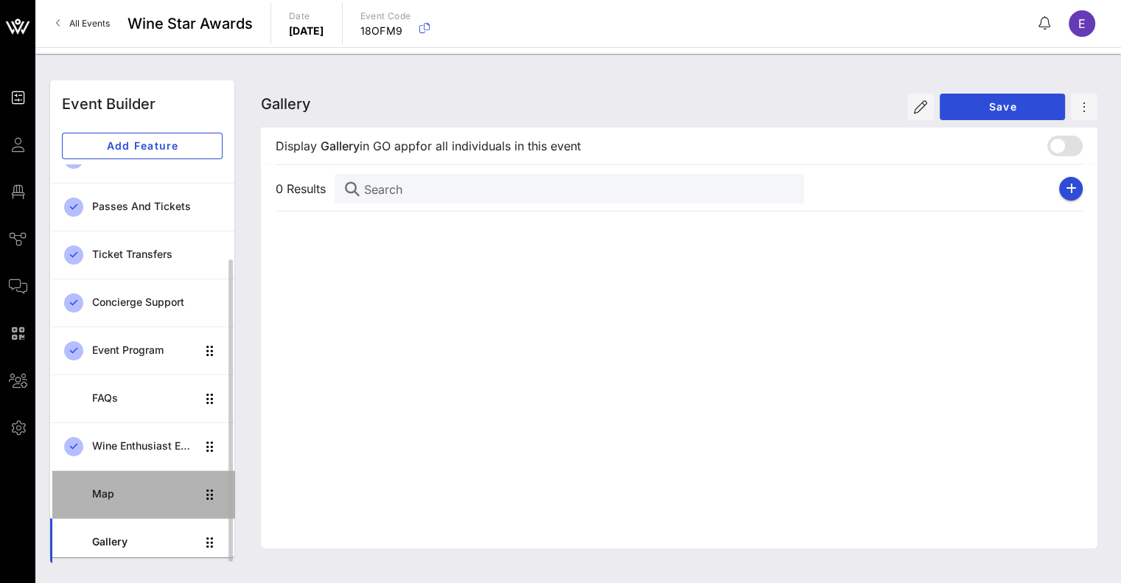
click at [122, 479] on div "Map" at bounding box center [144, 494] width 104 height 30
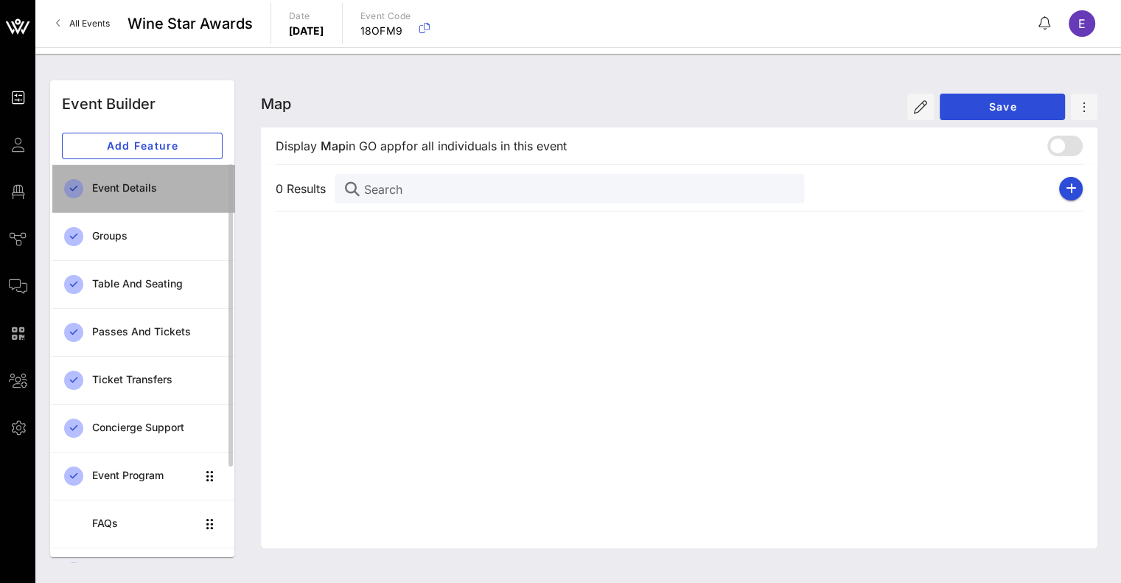
click at [120, 191] on div "Event Details" at bounding box center [157, 188] width 130 height 13
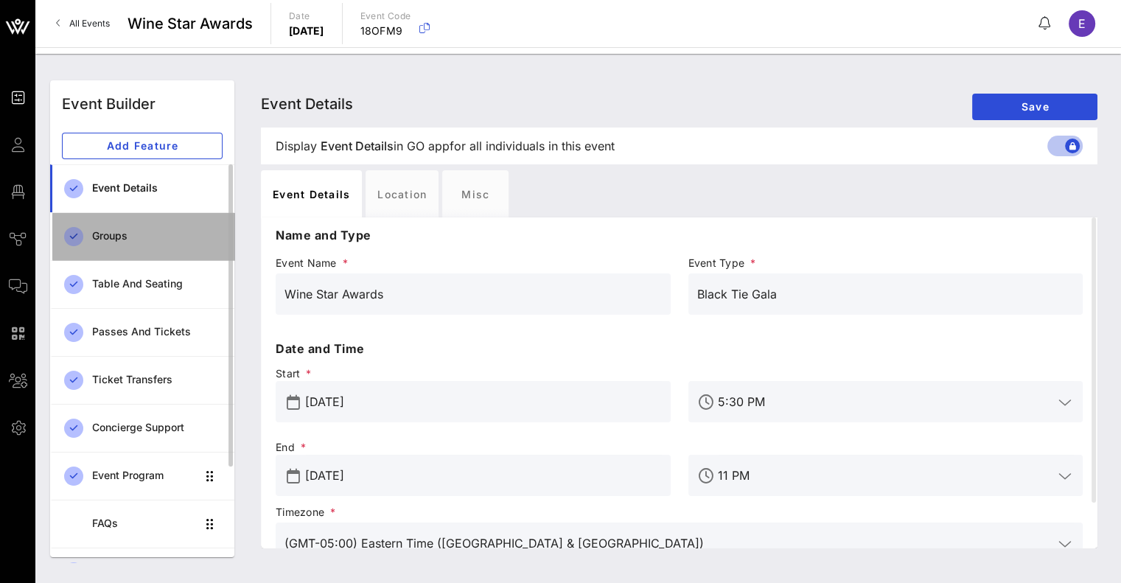
click at [137, 233] on div "Groups" at bounding box center [157, 236] width 130 height 13
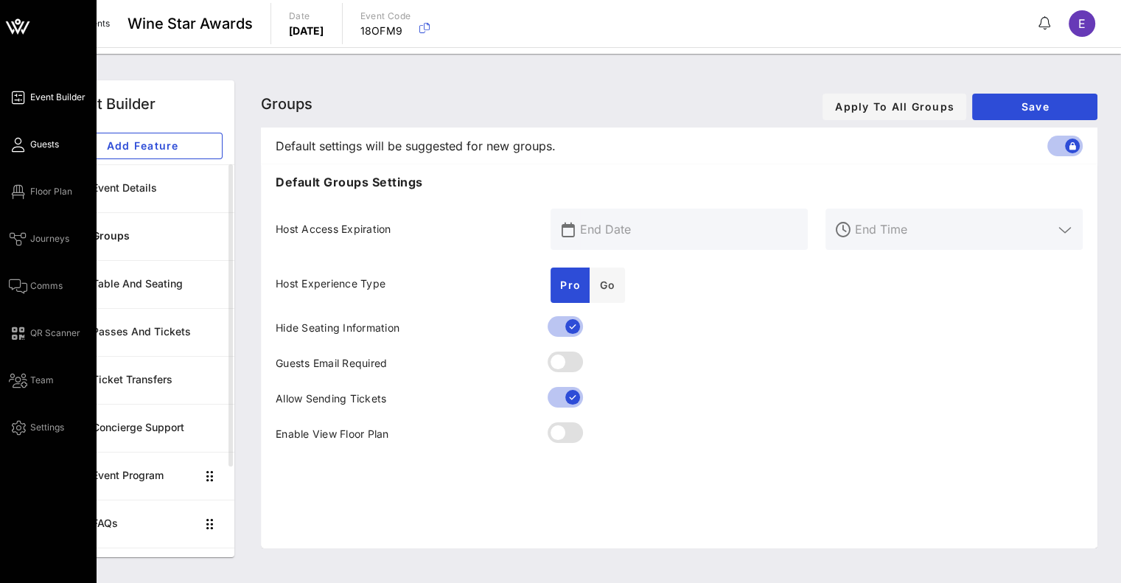
click at [39, 144] on span "Guests" at bounding box center [44, 144] width 29 height 13
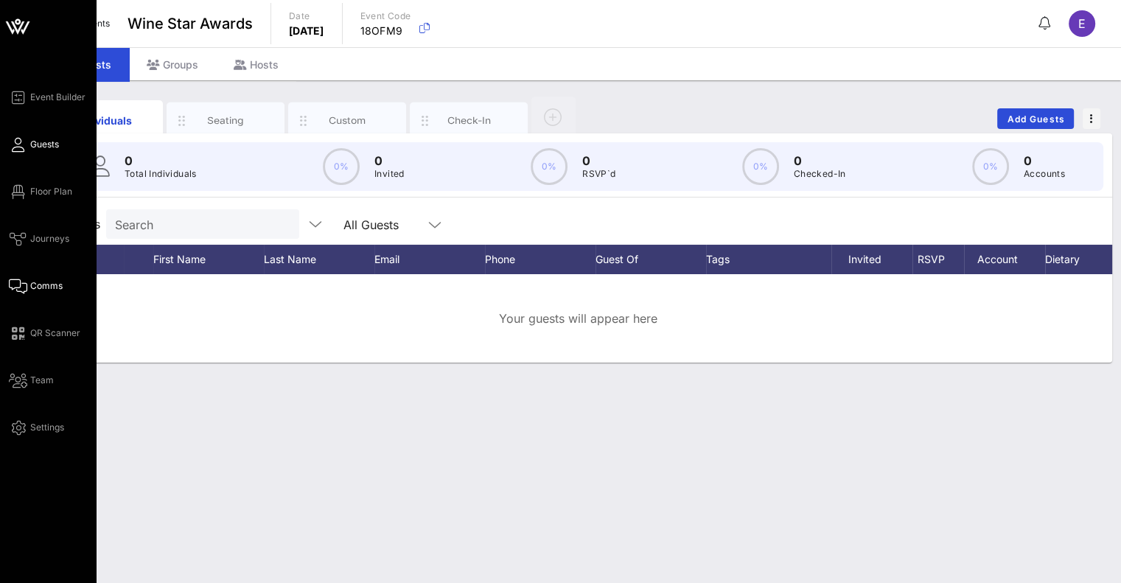
click at [53, 283] on span "Comms" at bounding box center [46, 285] width 32 height 13
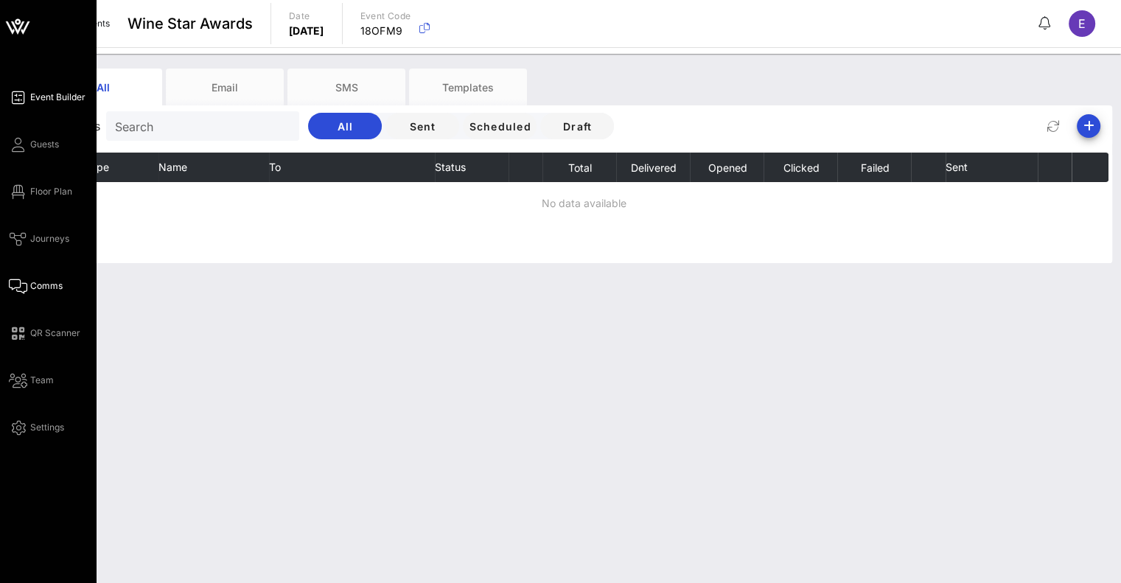
click at [57, 94] on span "Event Builder" at bounding box center [57, 97] width 55 height 13
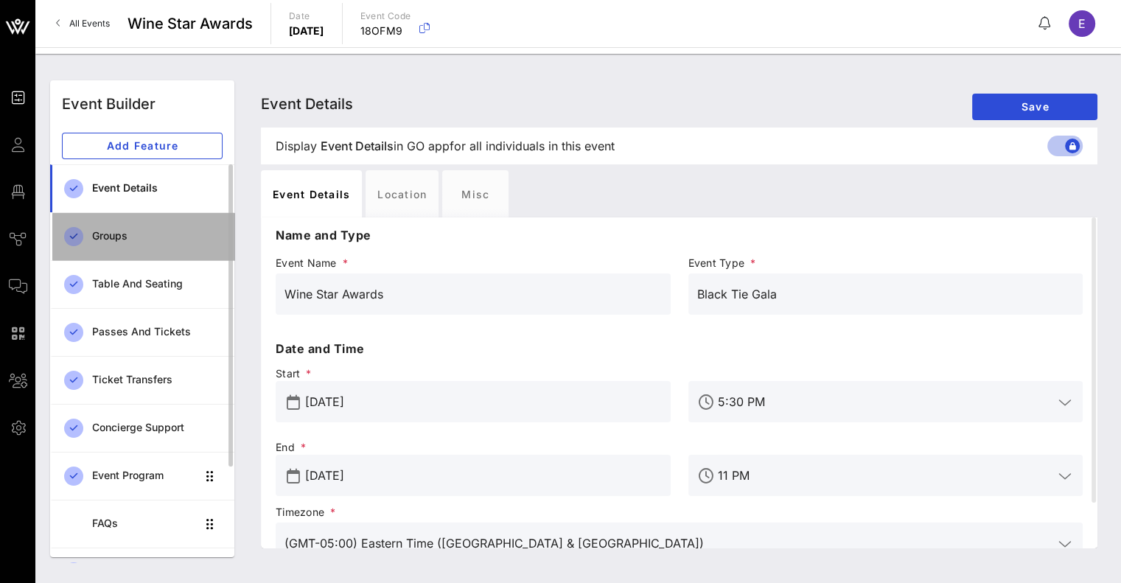
click at [144, 230] on div "Groups" at bounding box center [157, 236] width 130 height 13
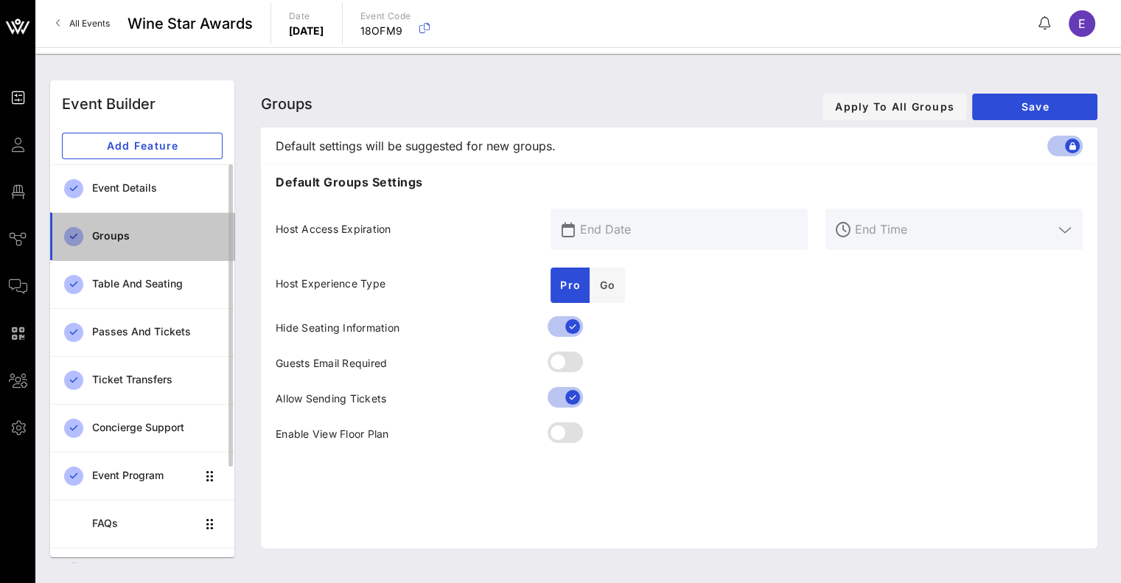
click at [163, 228] on div "Groups" at bounding box center [157, 236] width 130 height 30
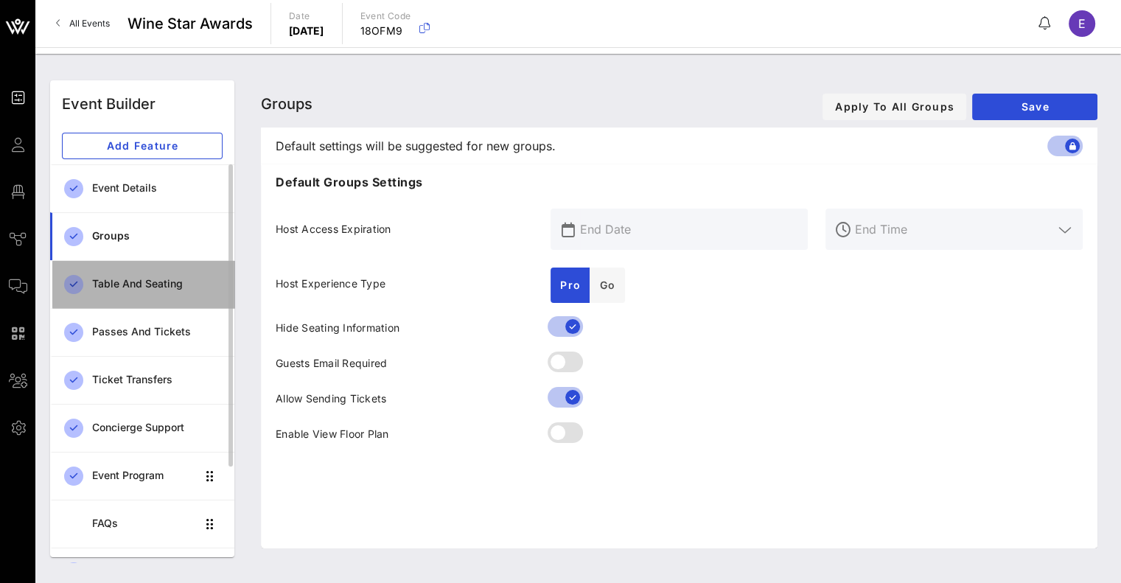
click at [156, 285] on div "Table and Seating" at bounding box center [157, 284] width 130 height 13
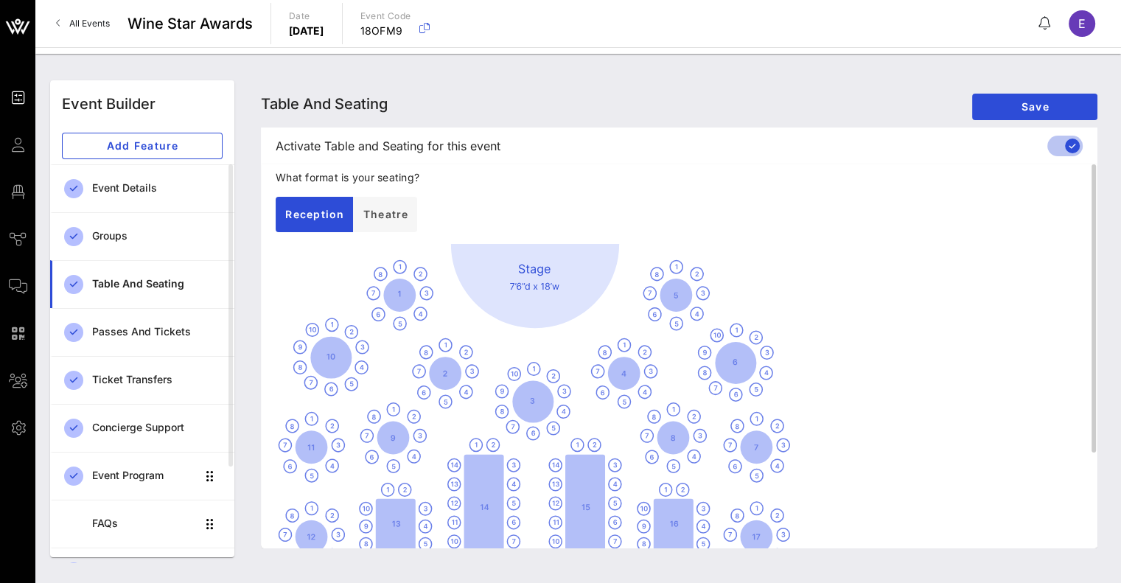
click at [497, 287] on div at bounding box center [679, 446] width 807 height 405
click at [398, 214] on span "Theatre" at bounding box center [385, 214] width 46 height 13
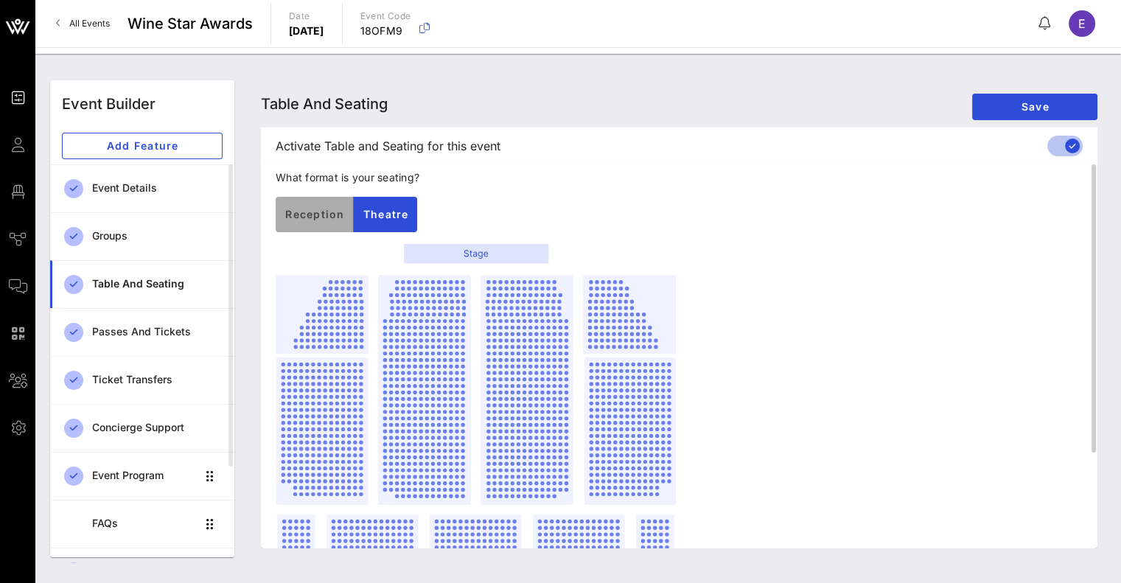
click at [322, 215] on span "Reception" at bounding box center [315, 214] width 60 height 13
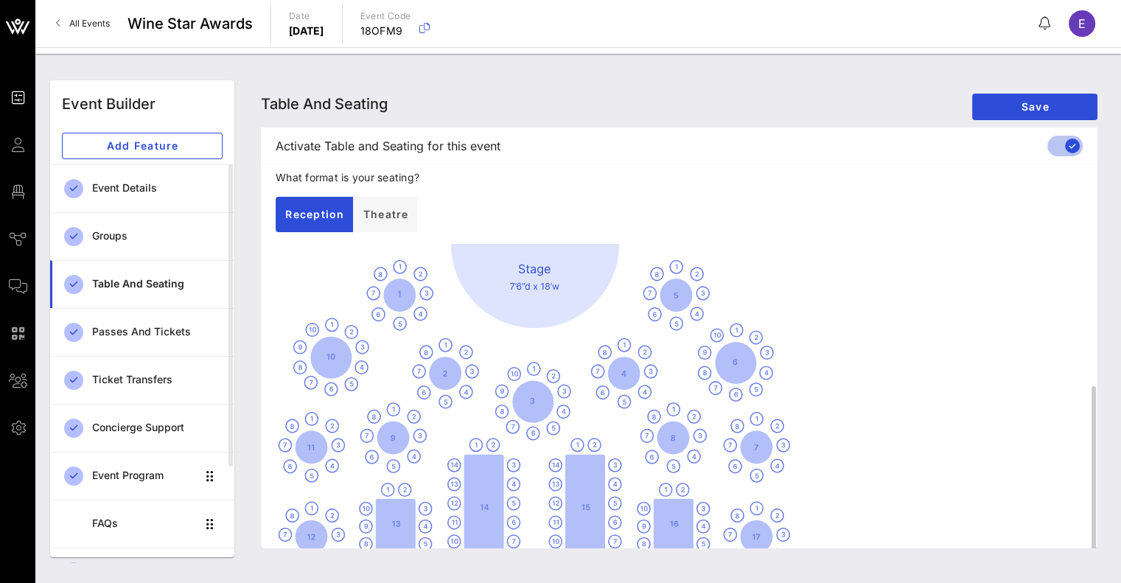
scroll to position [127, 0]
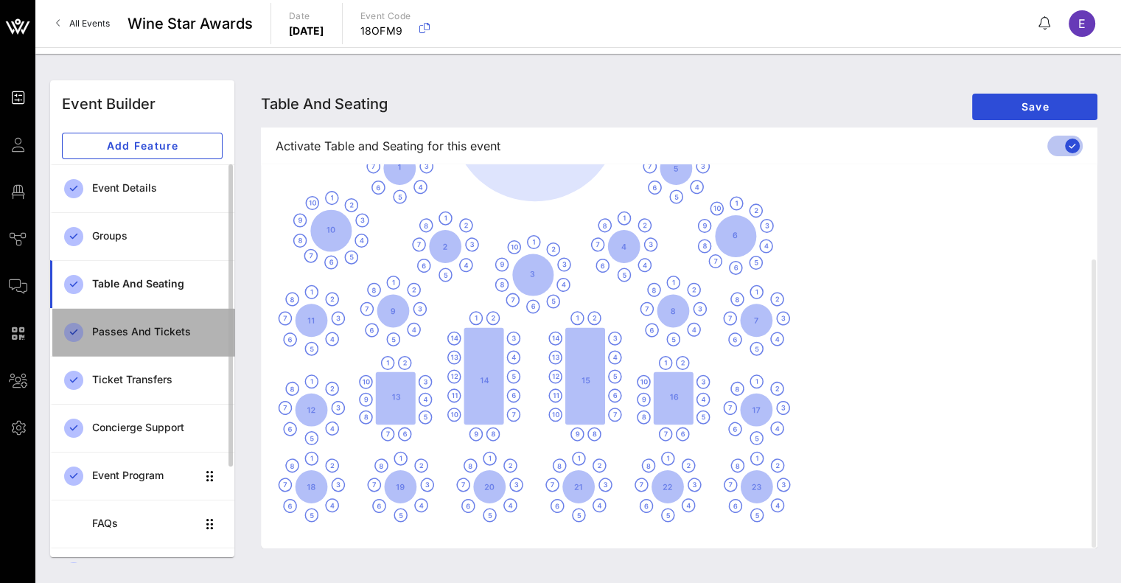
click at [136, 338] on div "Passes and Tickets" at bounding box center [157, 332] width 130 height 30
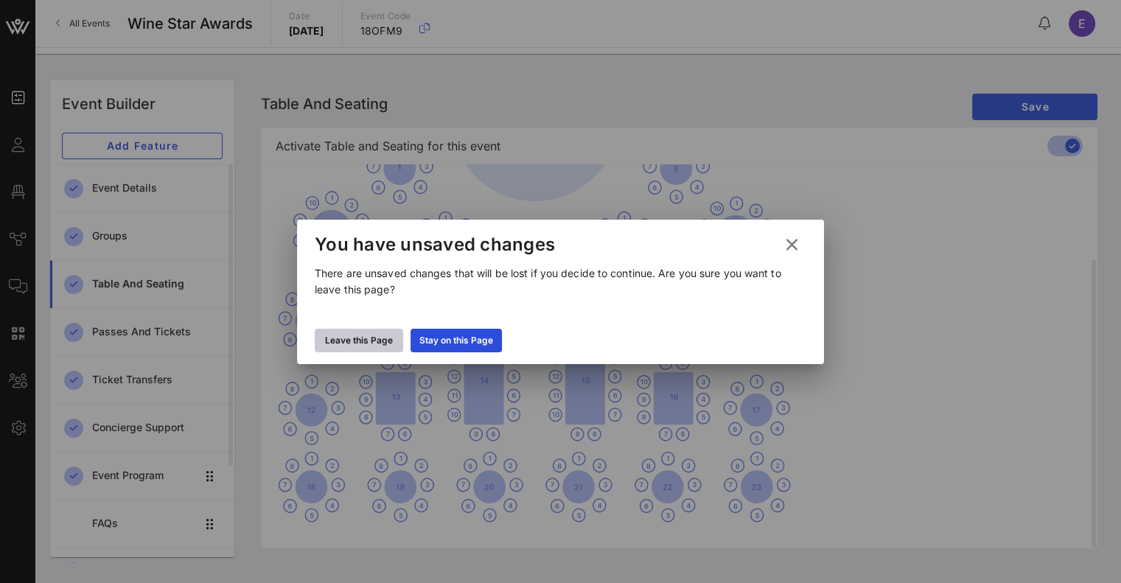
click at [353, 343] on div "Leave this Page" at bounding box center [359, 340] width 68 height 15
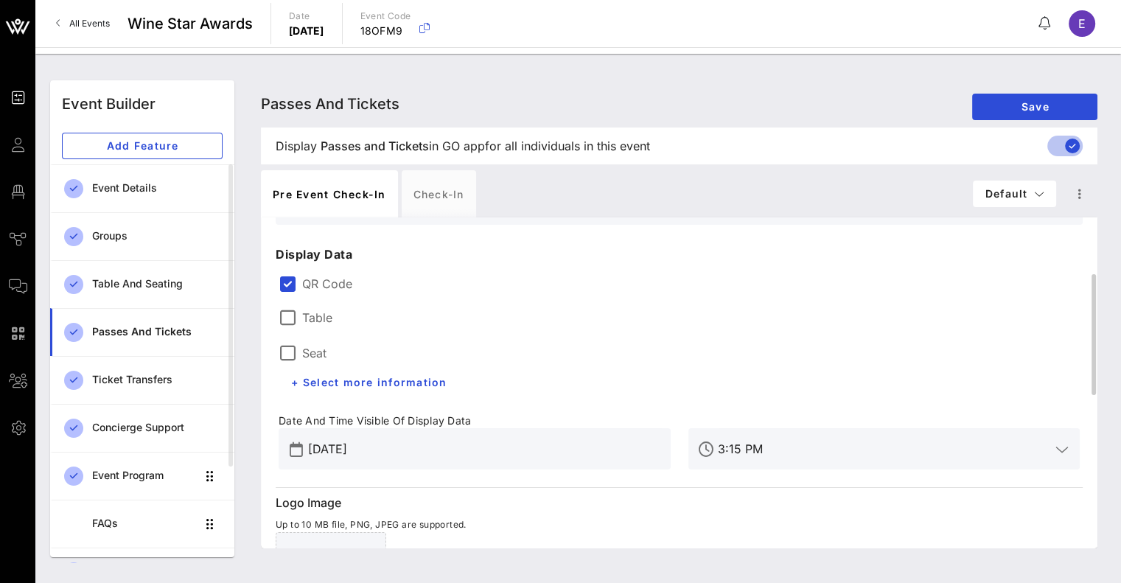
scroll to position [156, 0]
click at [285, 318] on div at bounding box center [287, 316] width 25 height 25
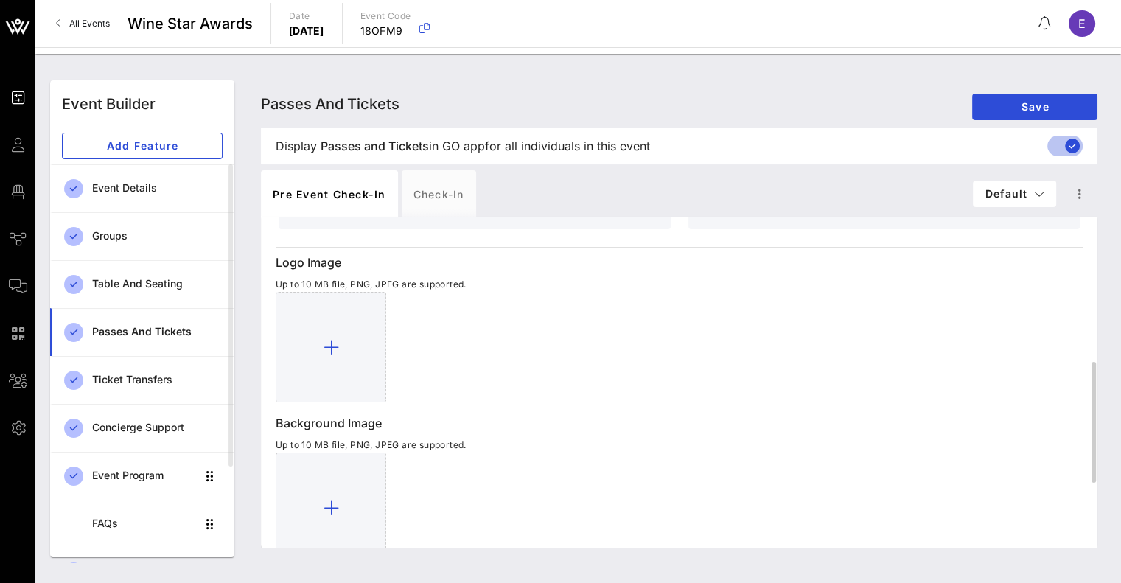
scroll to position [571, 0]
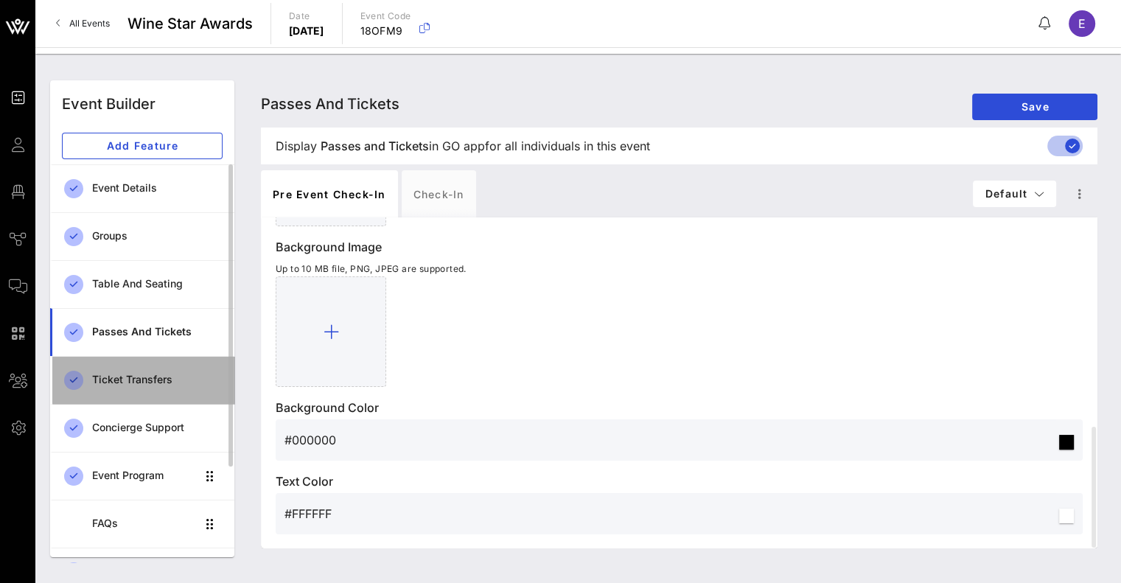
click at [133, 388] on div "Ticket Transfers" at bounding box center [157, 380] width 130 height 30
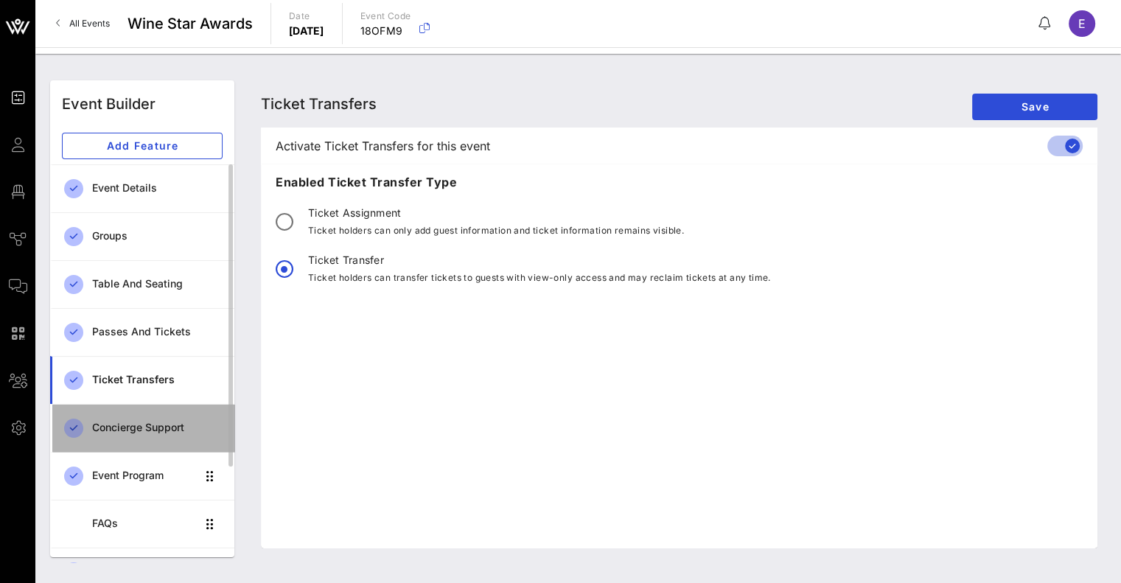
click at [103, 430] on div "Concierge Support" at bounding box center [157, 428] width 130 height 13
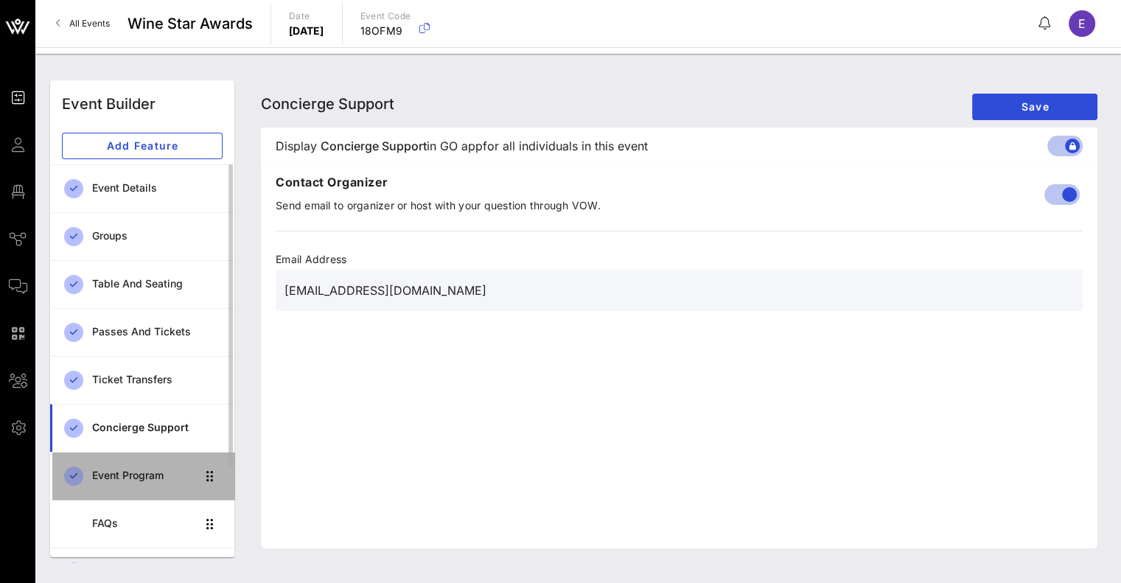
click at [116, 480] on div "Event Program" at bounding box center [144, 476] width 104 height 13
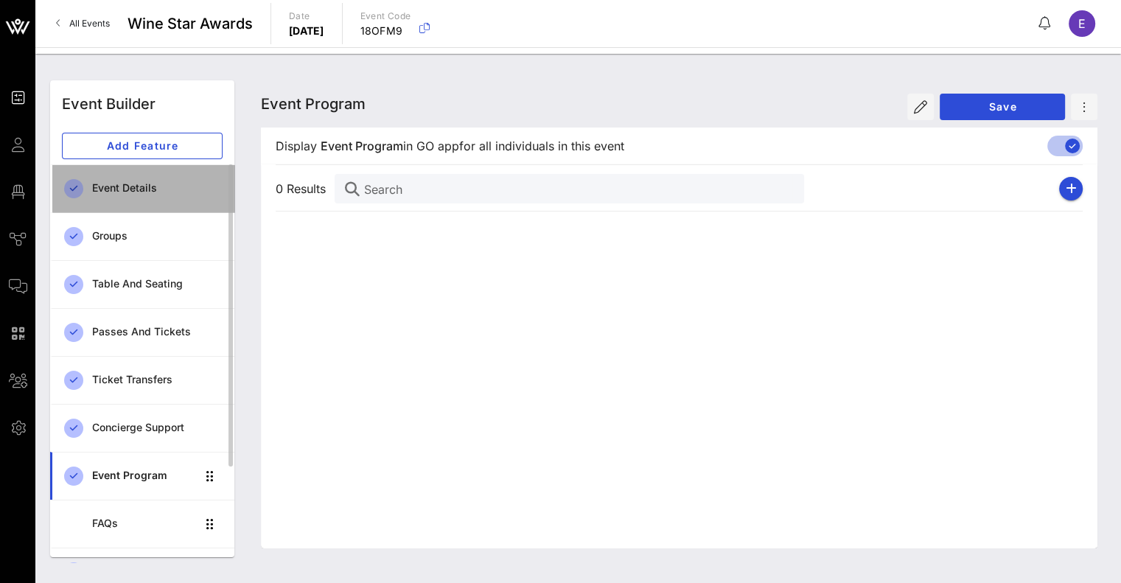
click at [104, 196] on div "Event Details" at bounding box center [157, 188] width 130 height 30
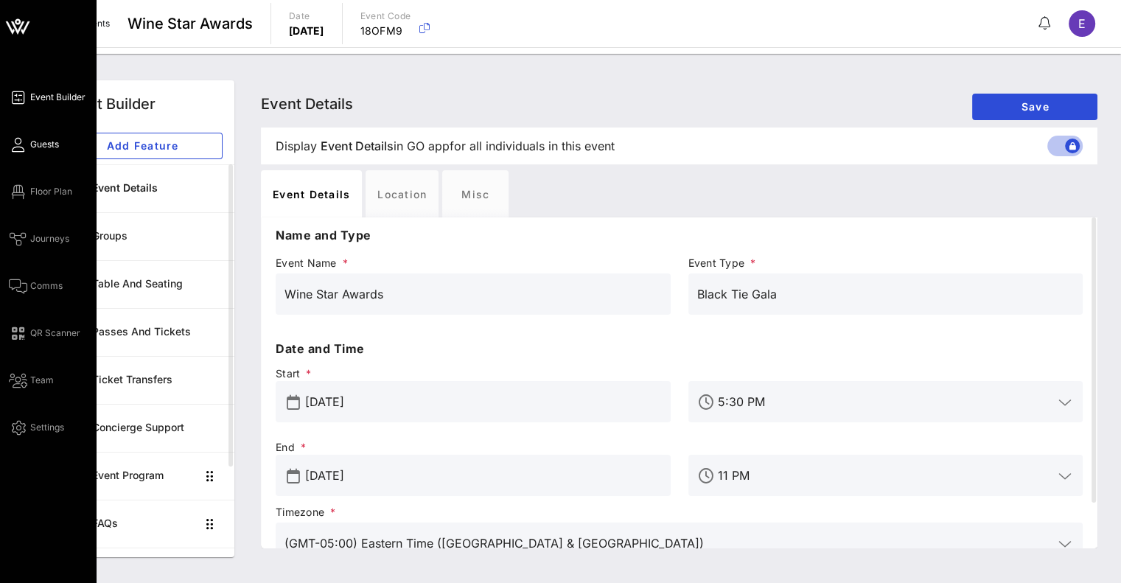
click at [50, 151] on link "Guests" at bounding box center [34, 145] width 50 height 18
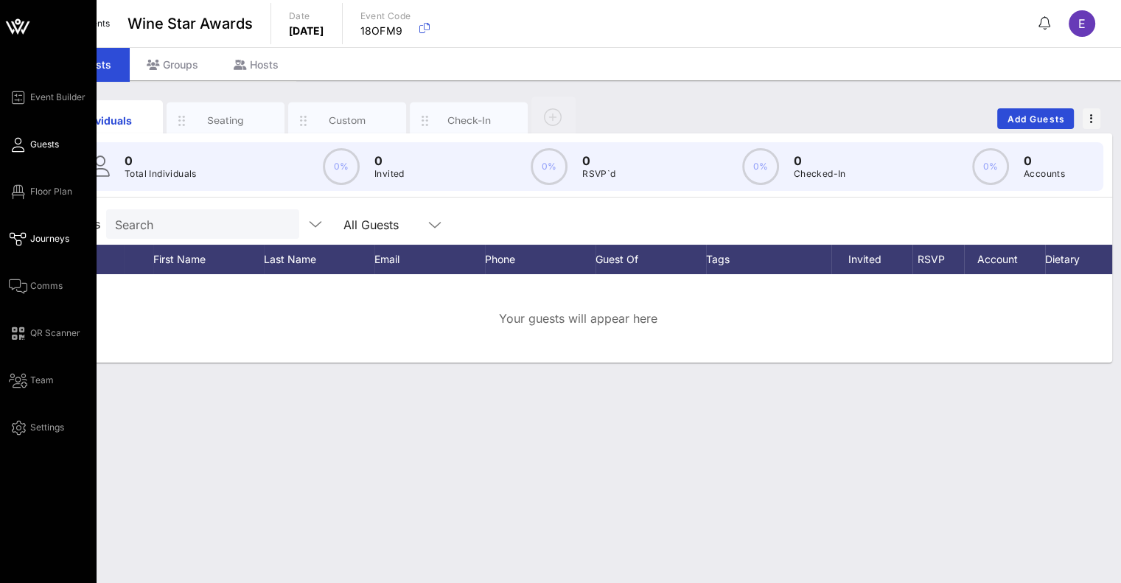
click at [52, 241] on span "Journeys" at bounding box center [49, 238] width 39 height 13
